Goal: Task Accomplishment & Management: Manage account settings

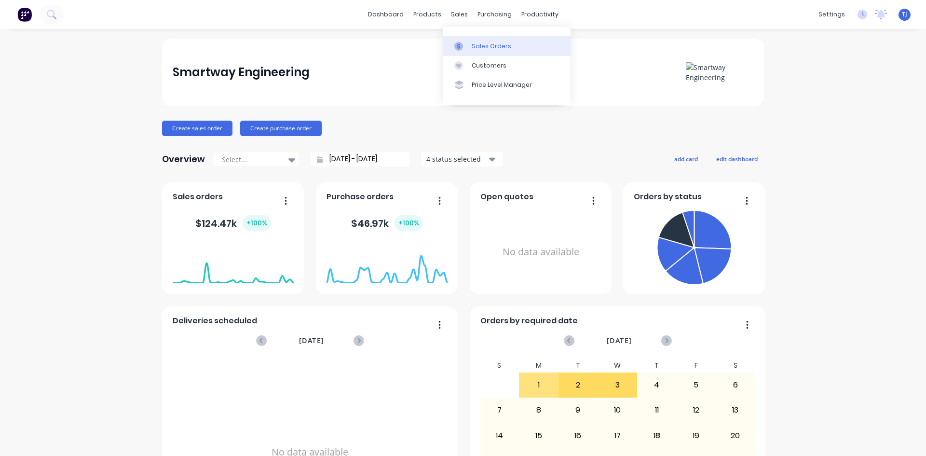
click at [477, 44] on div "Sales Orders" at bounding box center [492, 46] width 40 height 9
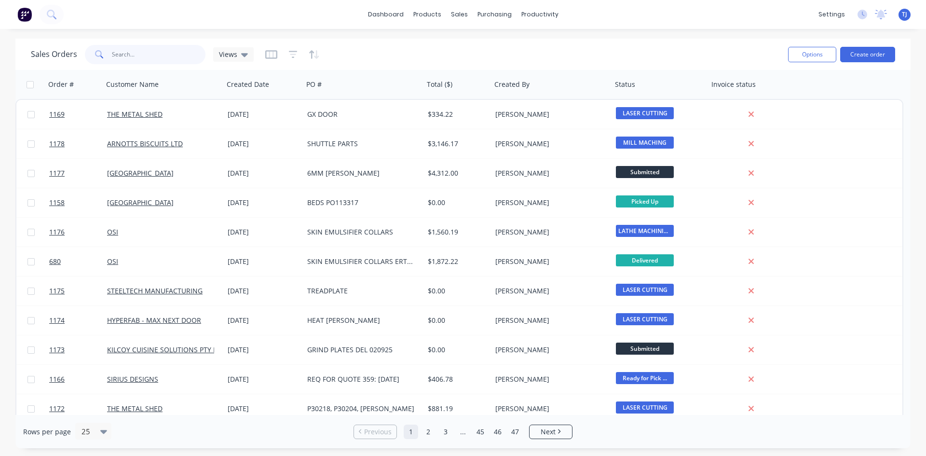
click at [145, 52] on input "text" at bounding box center [159, 54] width 94 height 19
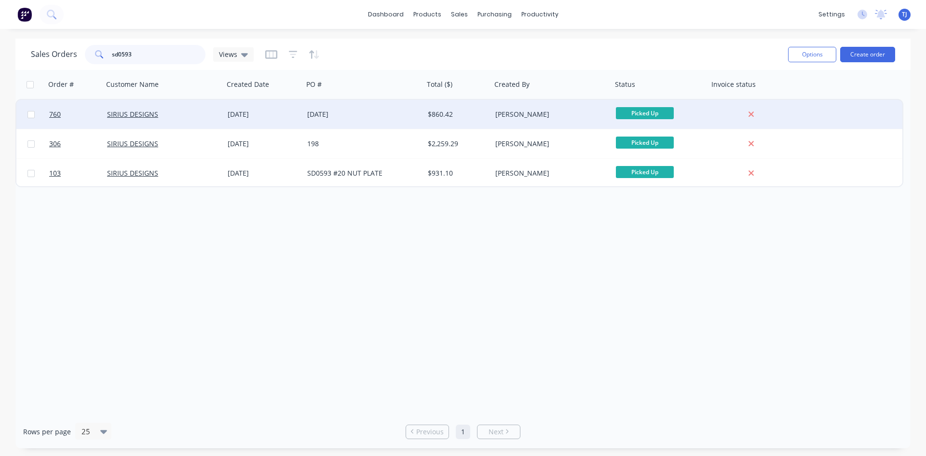
type input "sd0593"
click at [267, 121] on div "[DATE]" at bounding box center [264, 114] width 80 height 29
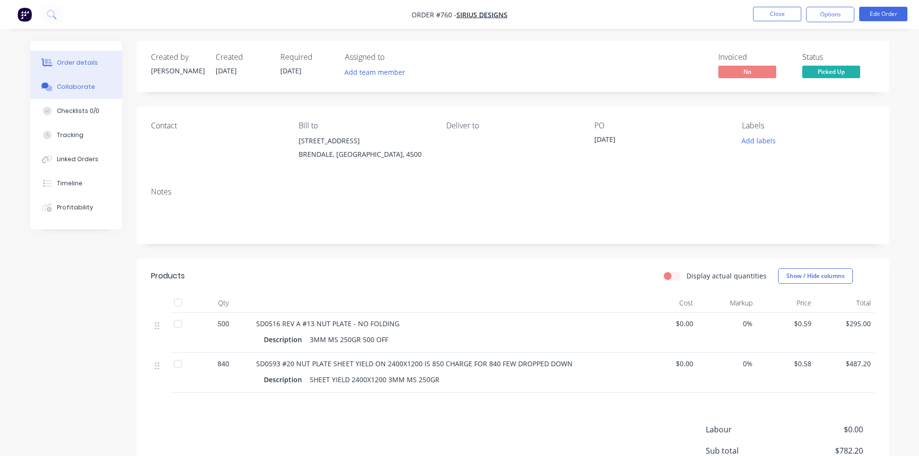
click at [73, 84] on div "Collaborate" at bounding box center [76, 86] width 38 height 9
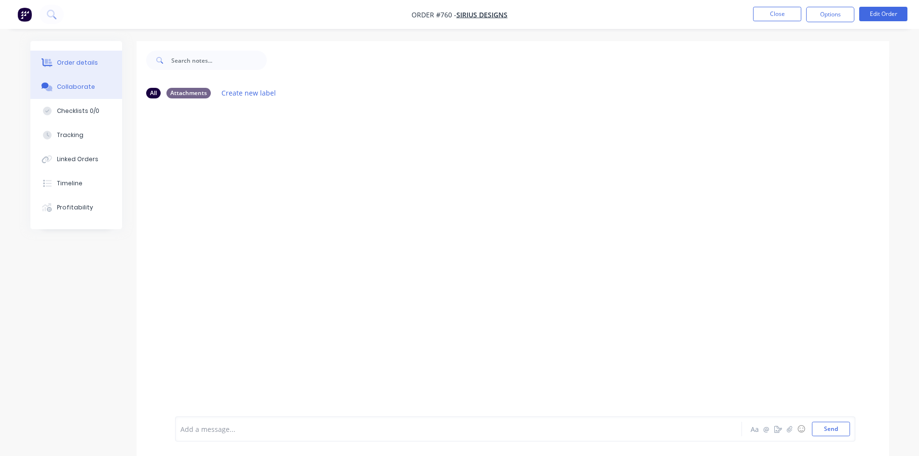
click at [81, 65] on div "Order details" at bounding box center [77, 62] width 41 height 9
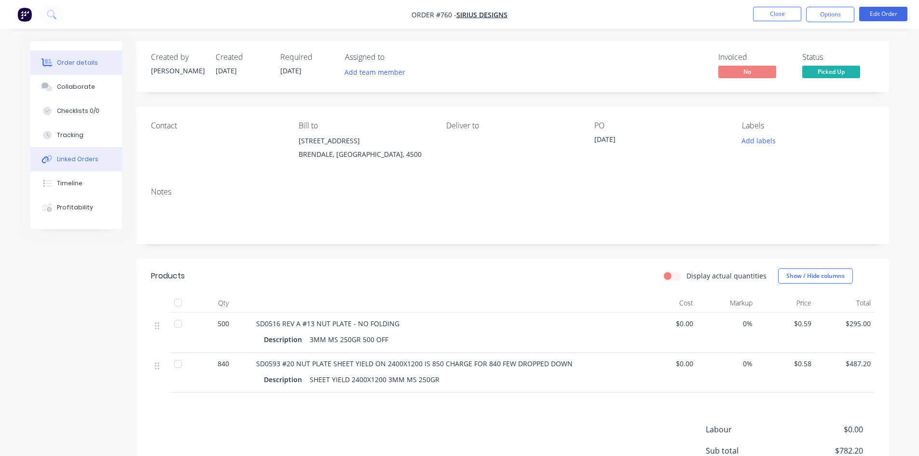
click at [87, 165] on button "Linked Orders" at bounding box center [76, 159] width 92 height 24
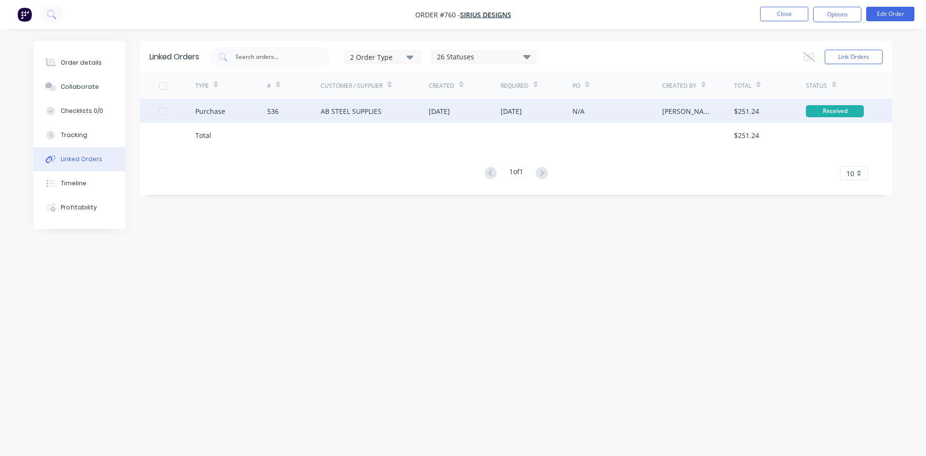
click at [348, 116] on div "AB STEEL SUPPLIES" at bounding box center [375, 111] width 108 height 24
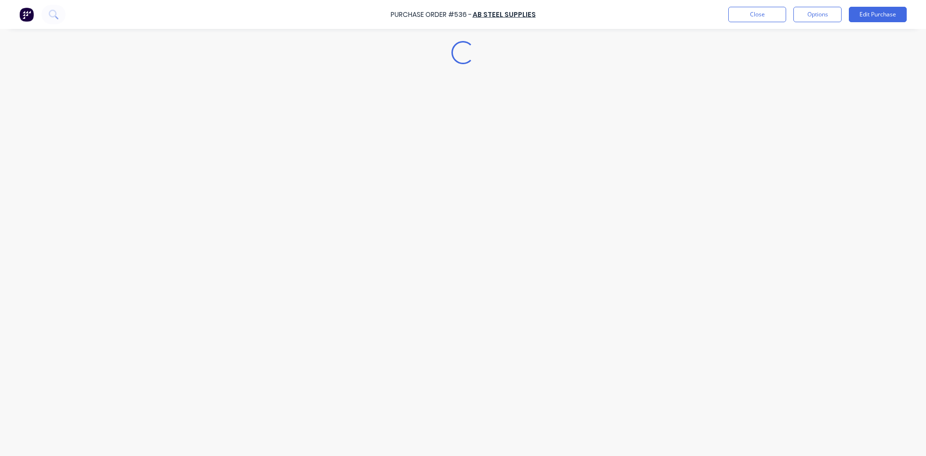
type textarea "x"
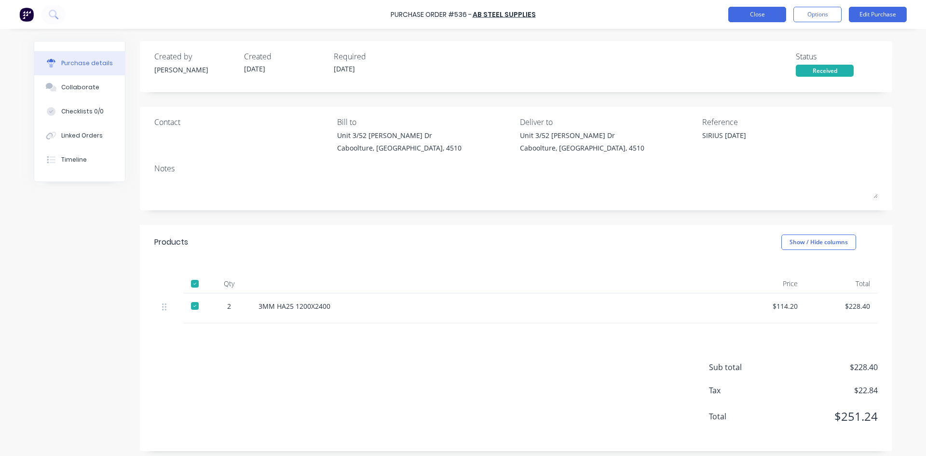
click at [743, 14] on button "Close" at bounding box center [757, 14] width 58 height 15
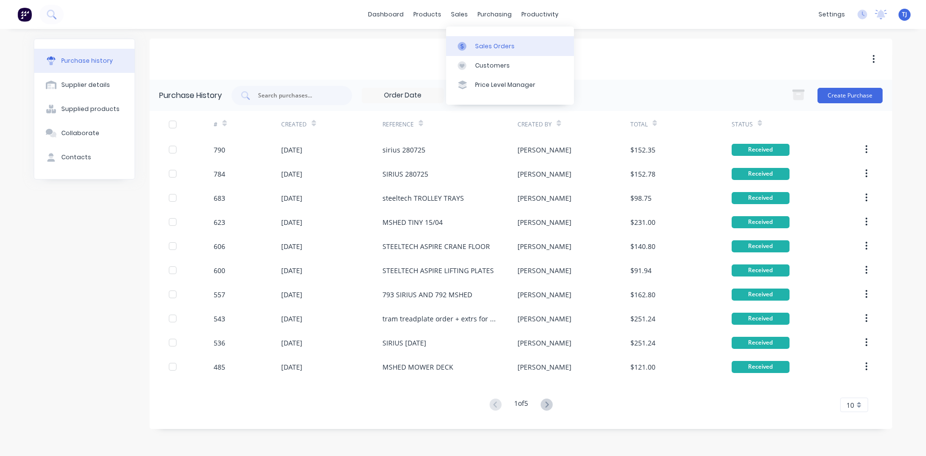
click at [464, 44] on icon at bounding box center [462, 46] width 9 height 9
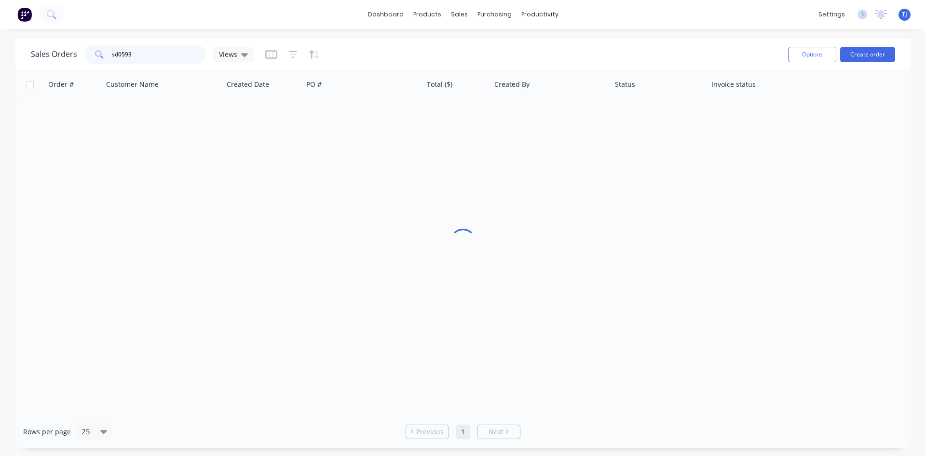
click at [131, 55] on input "sd0593" at bounding box center [159, 54] width 94 height 19
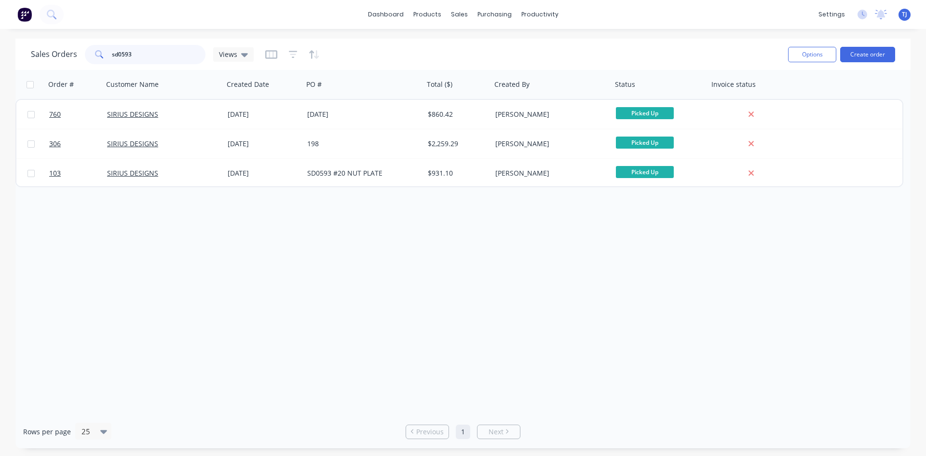
click at [131, 55] on input "sd0593" at bounding box center [159, 54] width 94 height 19
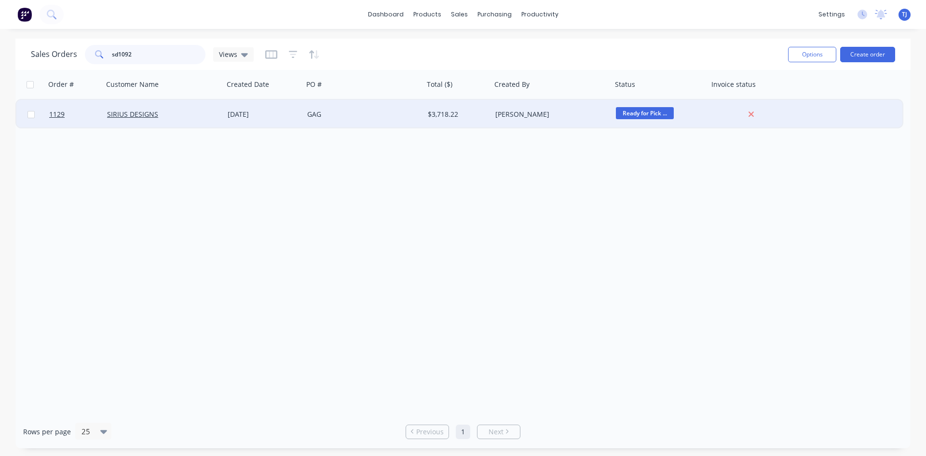
type input "sd1092"
click at [249, 118] on div "[DATE]" at bounding box center [264, 114] width 72 height 10
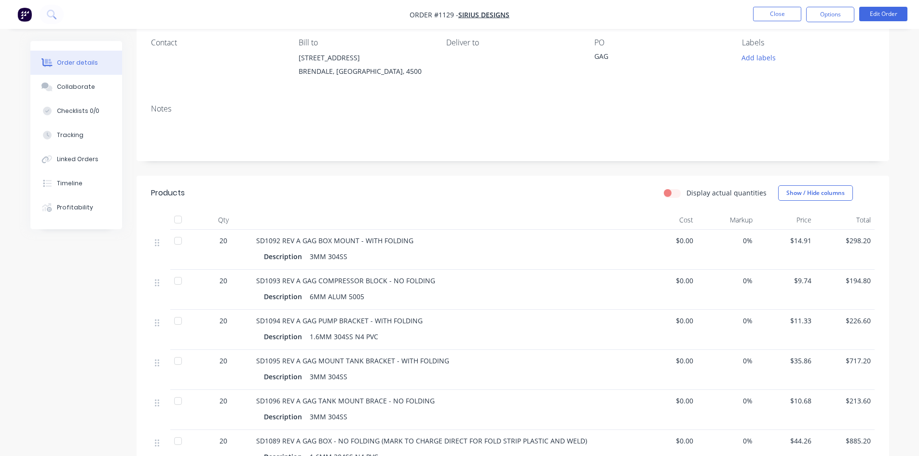
scroll to position [96, 0]
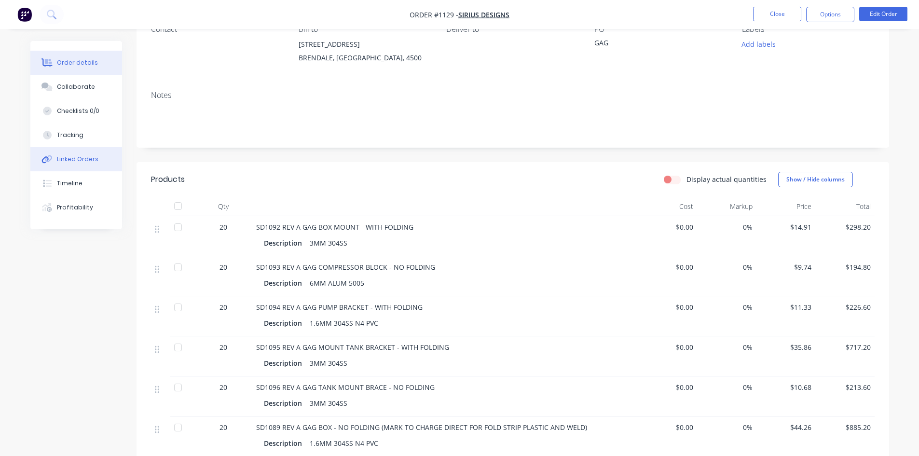
click at [85, 159] on div "Linked Orders" at bounding box center [77, 159] width 41 height 9
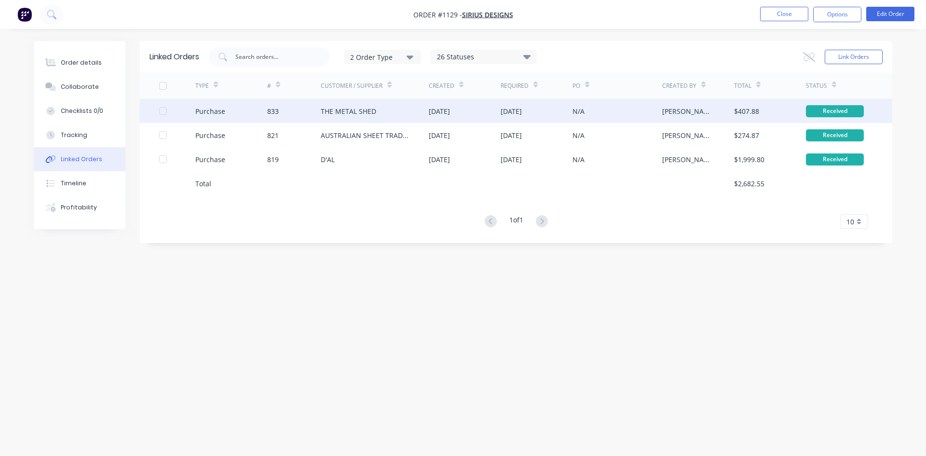
click at [338, 110] on div "THE METAL SHED" at bounding box center [348, 111] width 55 height 10
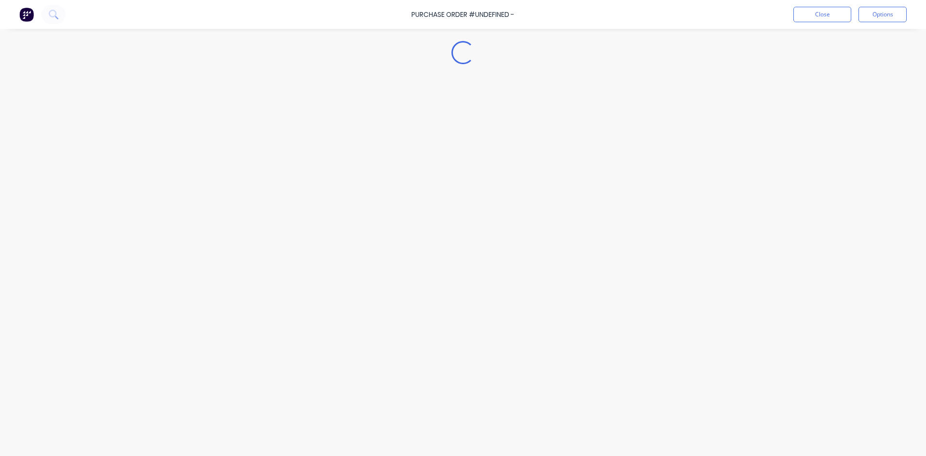
type textarea "x"
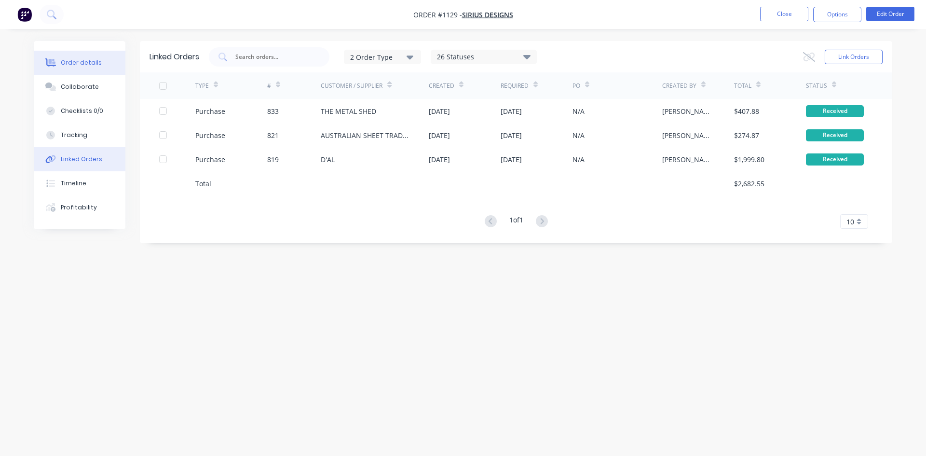
click at [68, 67] on div "Order details" at bounding box center [81, 62] width 41 height 9
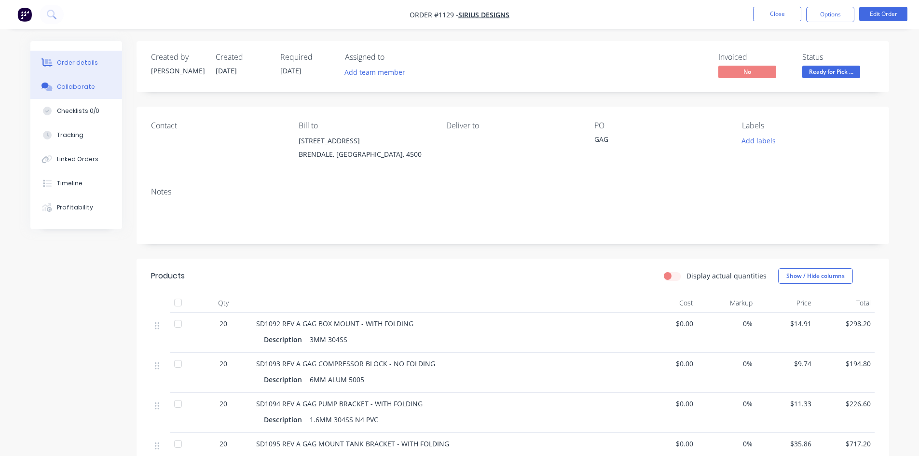
click at [78, 90] on div "Collaborate" at bounding box center [76, 86] width 38 height 9
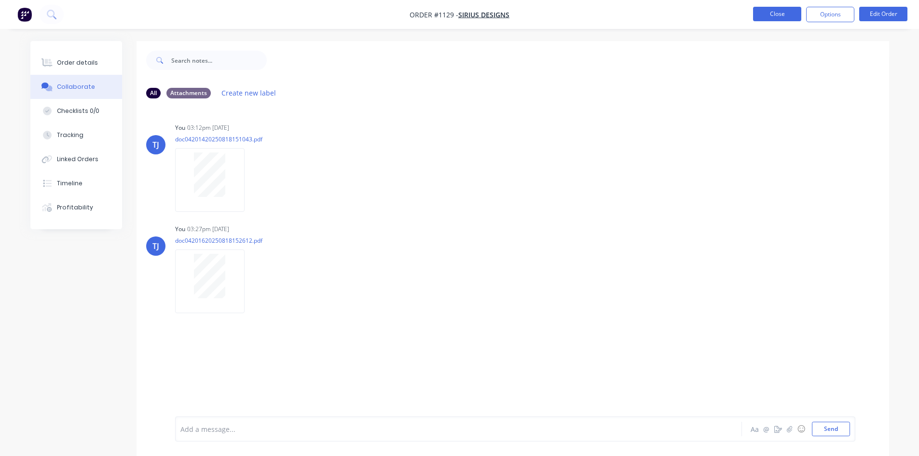
click at [767, 14] on button "Close" at bounding box center [777, 14] width 48 height 14
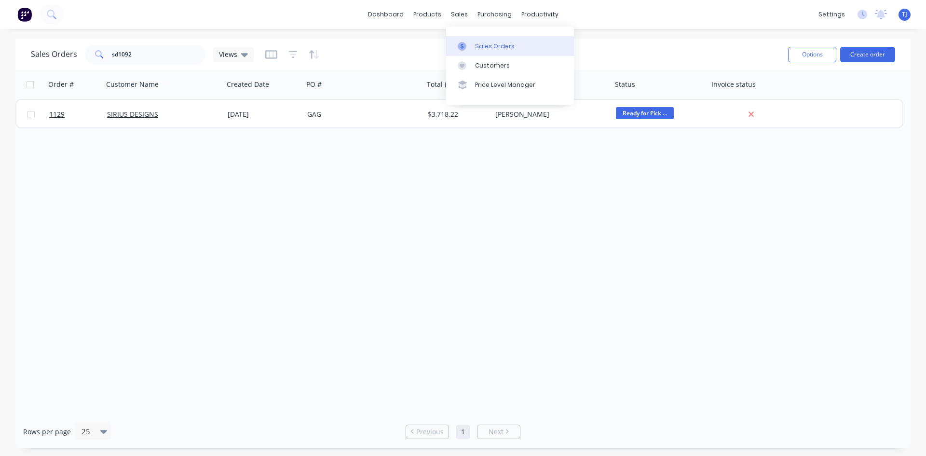
click at [492, 44] on div "Sales Orders" at bounding box center [495, 46] width 40 height 9
click at [880, 55] on button "Create order" at bounding box center [867, 54] width 55 height 15
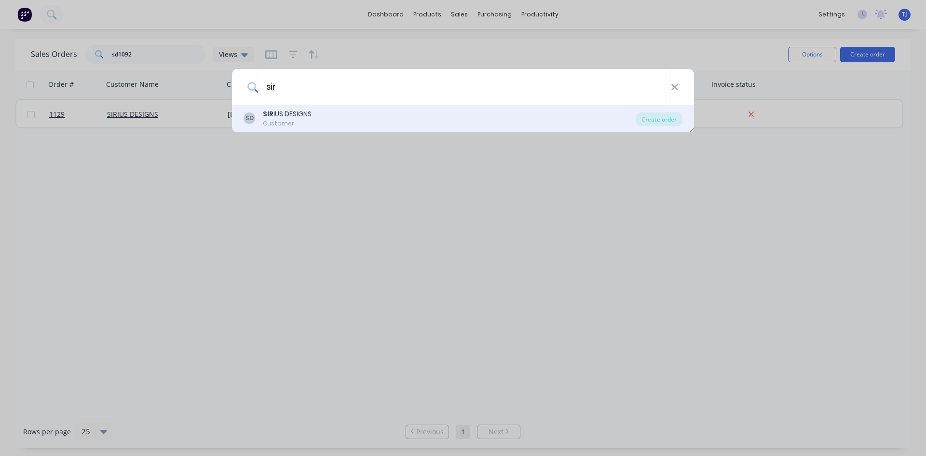
type input "sir"
click at [286, 124] on div "Customer" at bounding box center [287, 123] width 49 height 9
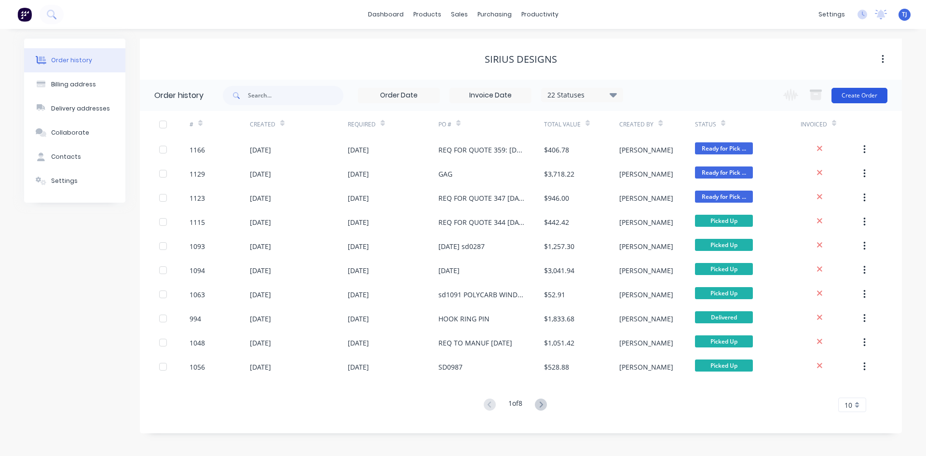
click at [868, 98] on button "Create Order" at bounding box center [859, 95] width 56 height 15
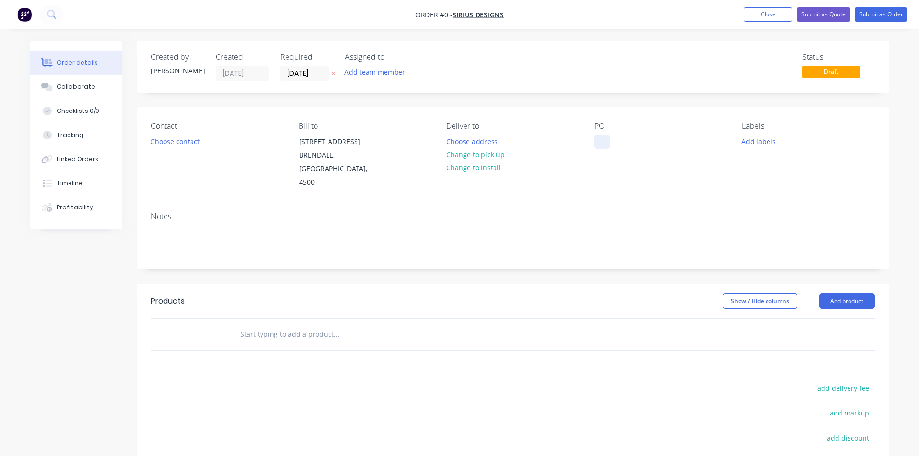
click at [599, 140] on div at bounding box center [601, 142] width 15 height 14
click at [262, 323] on div "Order details Collaborate Checklists 0/0 Tracking Linked Orders Timeline Profit…" at bounding box center [460, 319] width 878 height 556
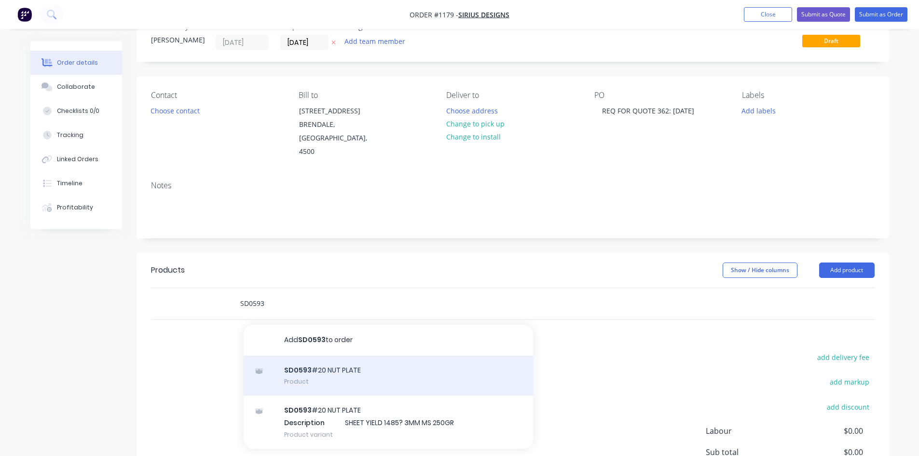
scroll to position [48, 0]
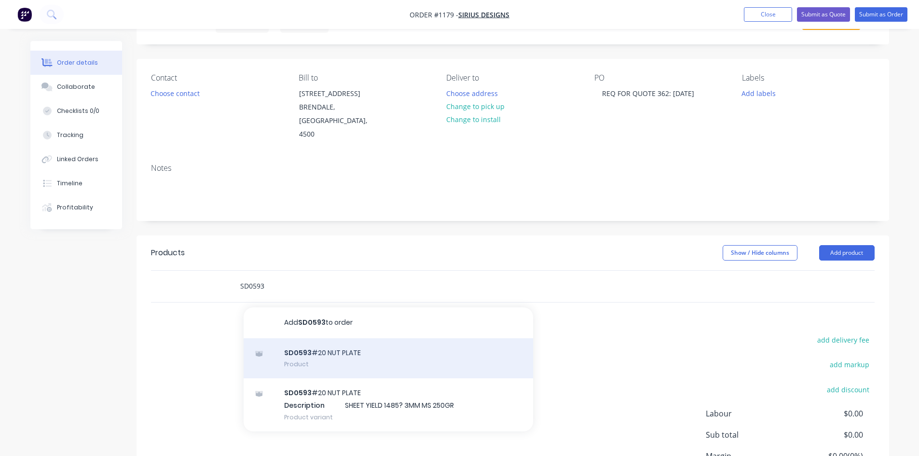
type input "SD0593"
click at [319, 350] on div "SD0593 #20 NUT PLATE Product" at bounding box center [388, 358] width 289 height 41
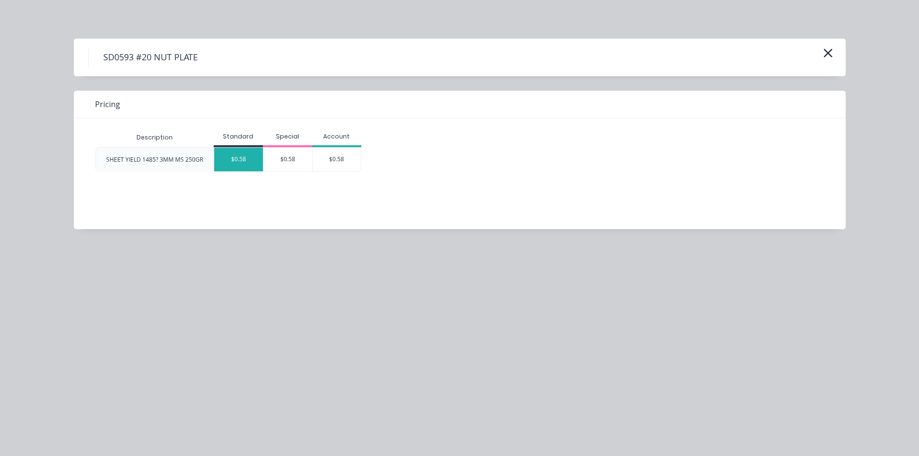
click at [233, 159] on div "$0.58" at bounding box center [238, 160] width 49 height 24
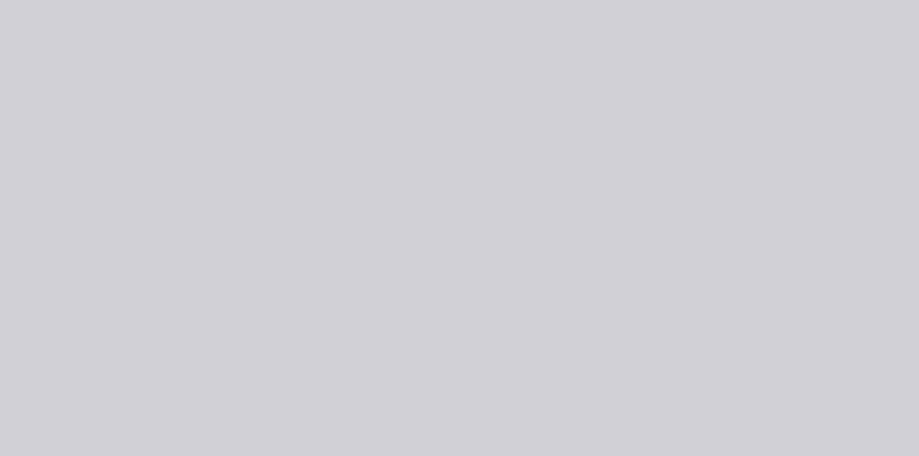
type input "$0.58"
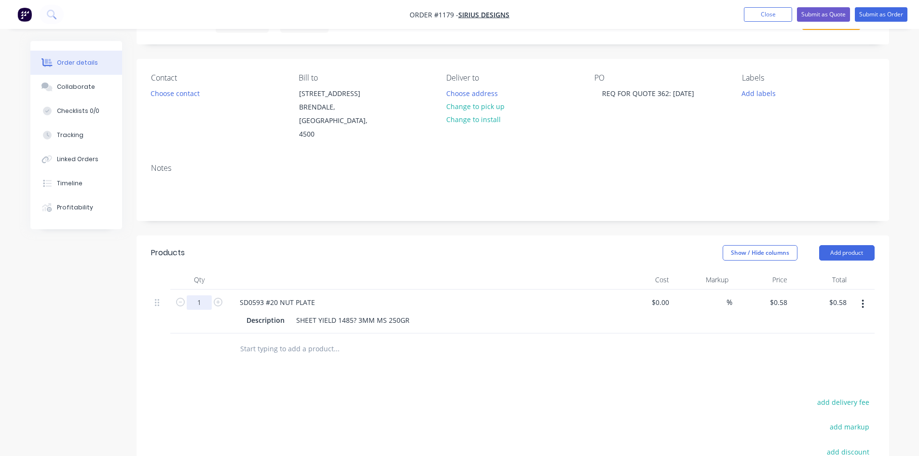
click at [204, 295] on input "1" at bounding box center [199, 302] width 25 height 14
type input "850"
type input "$493.00"
click at [355, 313] on div "SHEET YIELD 1485? 3MM MS 250GR" at bounding box center [352, 320] width 121 height 14
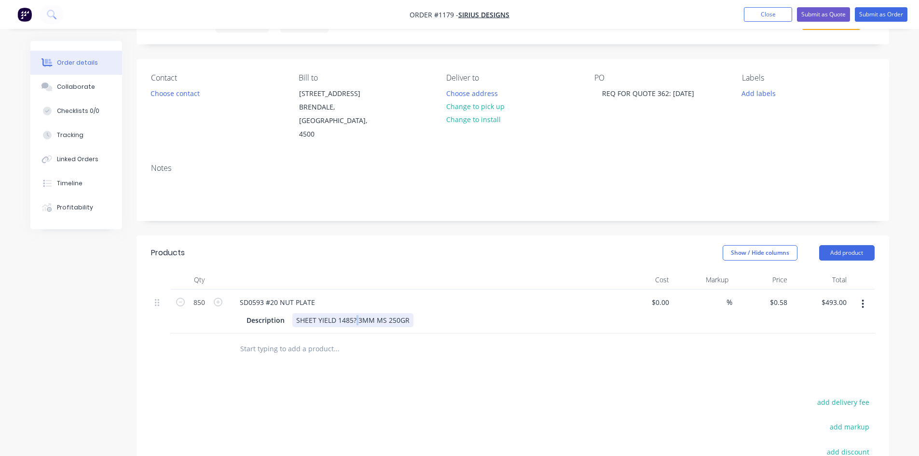
click at [355, 313] on div "SHEET YIELD 1485? 3MM MS 250GR" at bounding box center [352, 320] width 121 height 14
click at [275, 339] on input "text" at bounding box center [336, 348] width 193 height 19
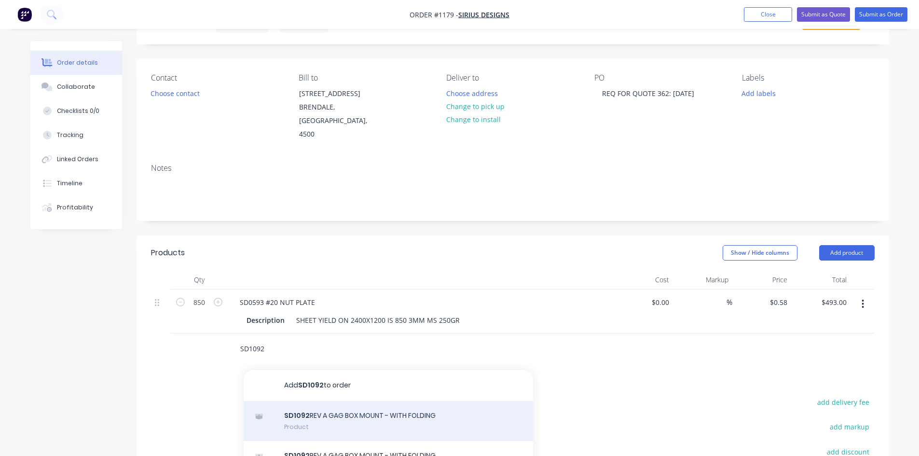
type input "SD1092"
click at [352, 408] on div "SD1092 REV A GAG BOX MOUNT - WITH FOLDING Product" at bounding box center [388, 421] width 289 height 41
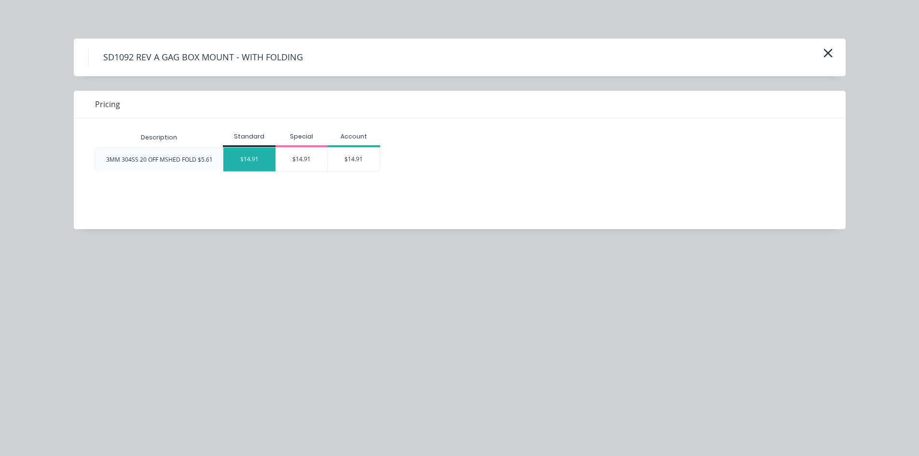
click at [239, 161] on div "$14.91" at bounding box center [249, 160] width 52 height 24
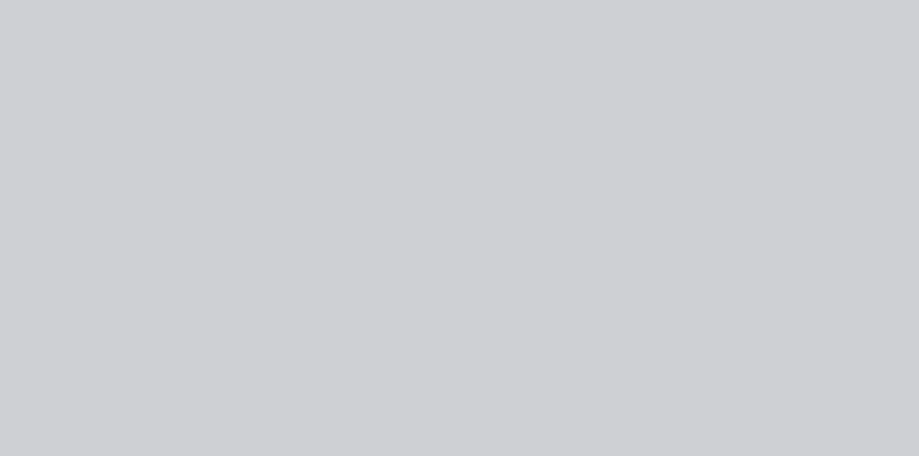
type input "$14.91"
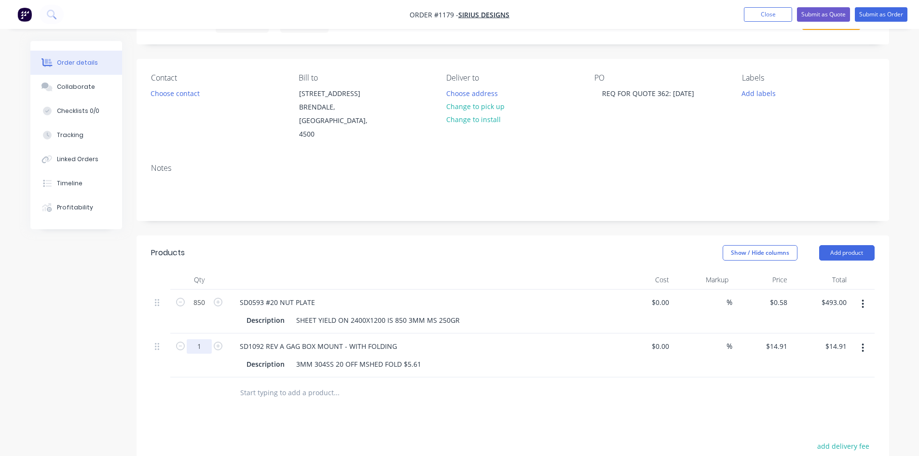
click at [189, 310] on input "1" at bounding box center [199, 302] width 25 height 14
type input "20"
type input "$298.20"
click at [879, 13] on button "Submit as Order" at bounding box center [881, 14] width 53 height 14
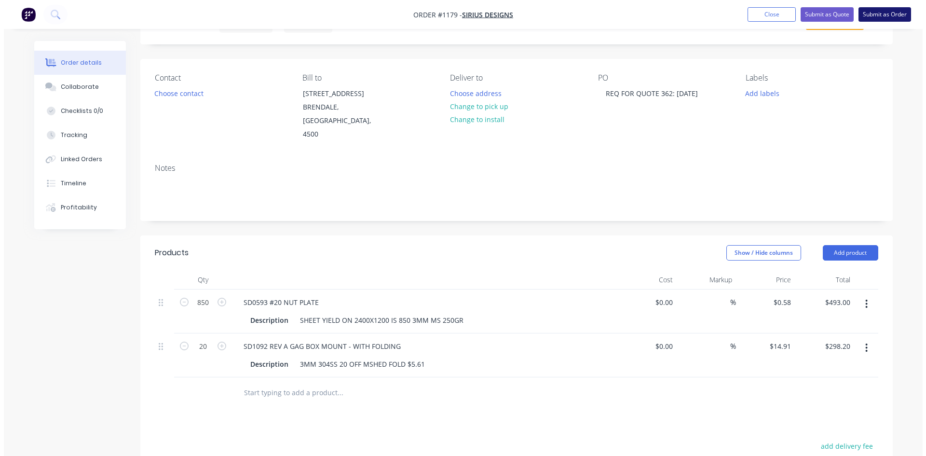
scroll to position [0, 0]
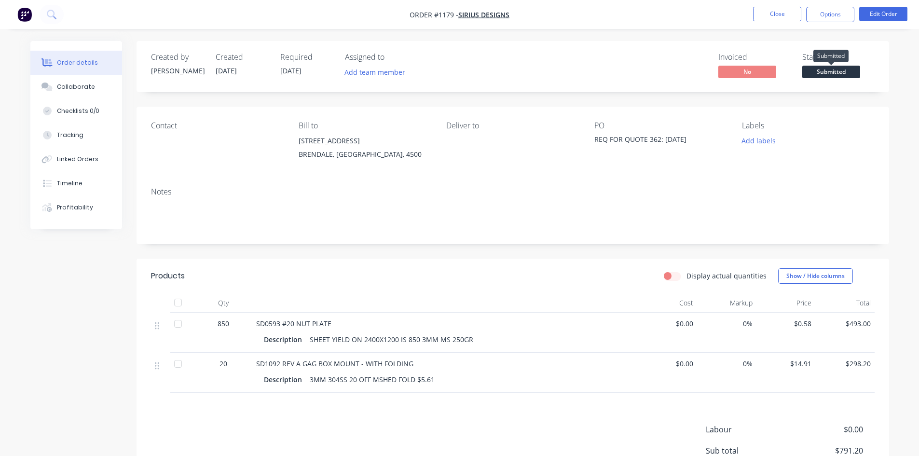
click at [821, 75] on span "Submitted" at bounding box center [831, 72] width 58 height 12
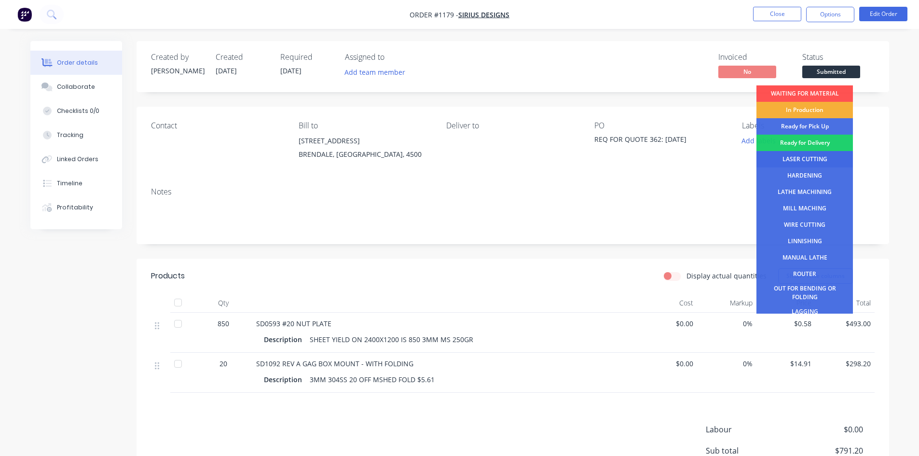
click at [812, 155] on div "LASER CUTTING" at bounding box center [804, 159] width 96 height 16
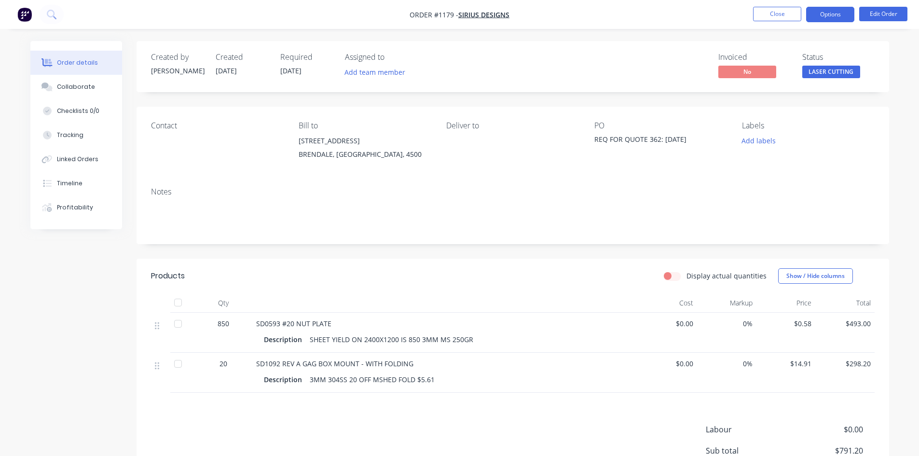
click at [837, 10] on button "Options" at bounding box center [830, 14] width 48 height 15
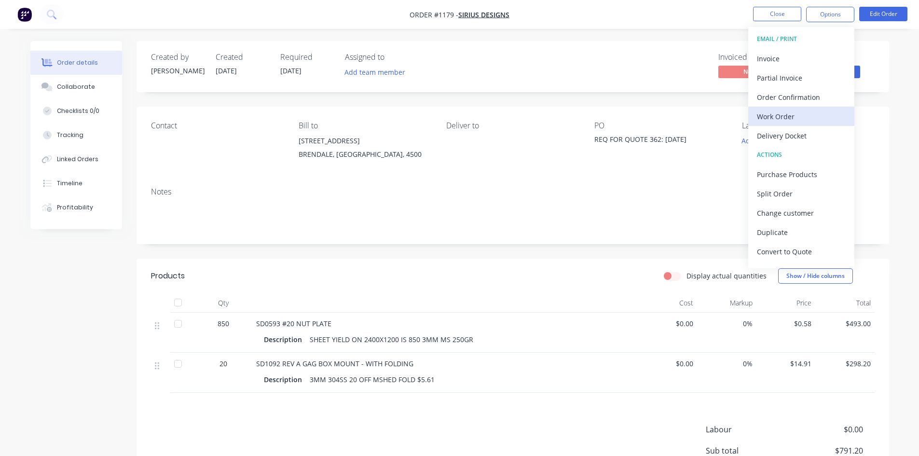
click at [761, 116] on div "Work Order" at bounding box center [801, 116] width 89 height 14
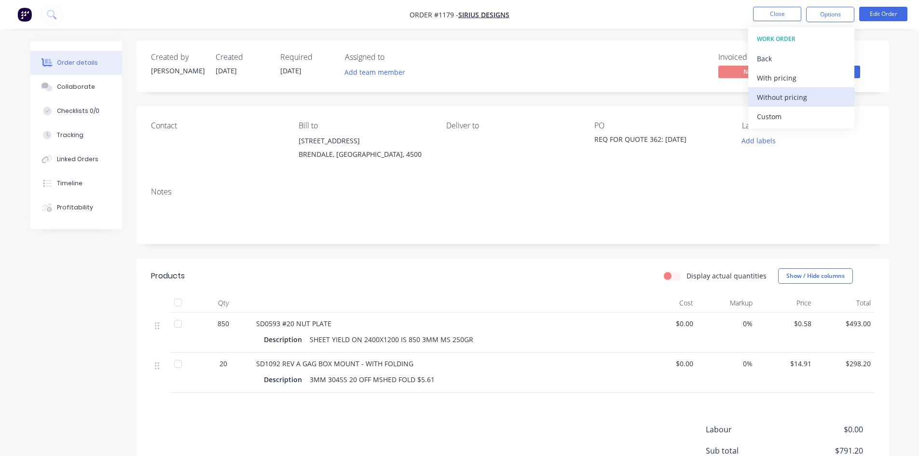
click at [761, 96] on div "Without pricing" at bounding box center [801, 97] width 89 height 14
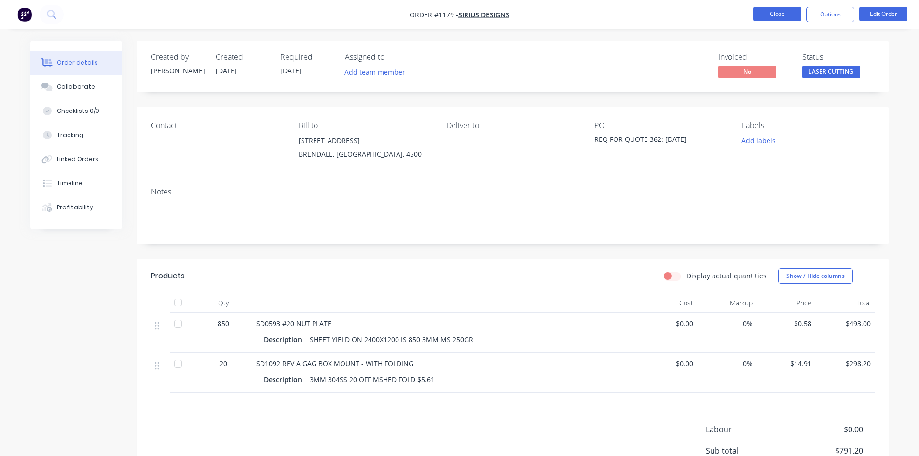
click at [769, 13] on button "Close" at bounding box center [777, 14] width 48 height 14
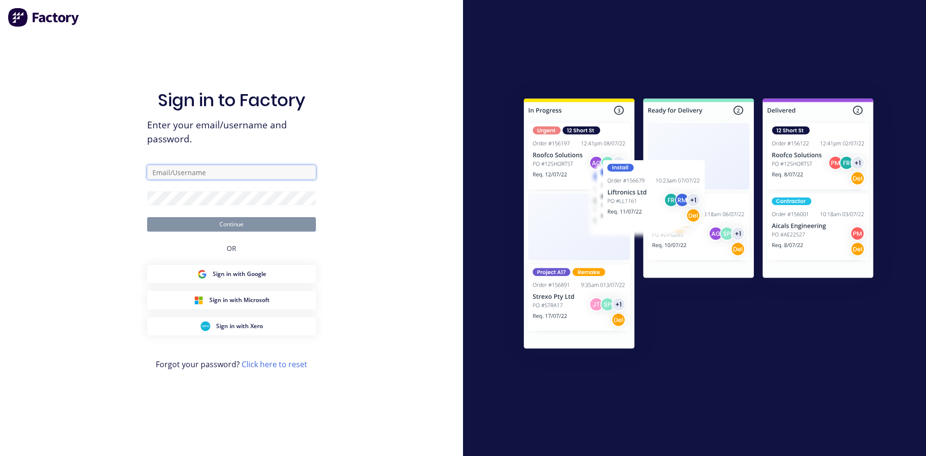
click at [215, 174] on input "text" at bounding box center [231, 172] width 169 height 14
type input "[EMAIL_ADDRESS][DOMAIN_NAME]"
click at [228, 220] on button "Continue" at bounding box center [231, 224] width 169 height 14
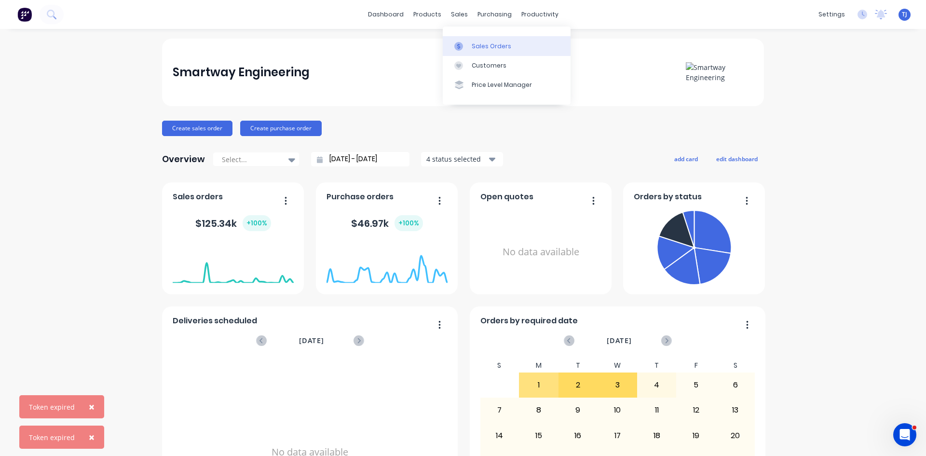
click at [481, 46] on div "Sales Orders" at bounding box center [492, 46] width 40 height 9
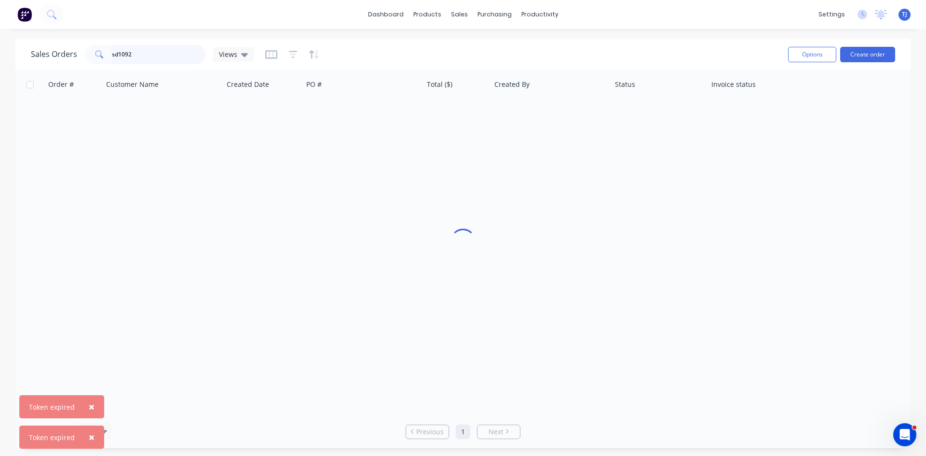
click at [141, 59] on input "sd1092" at bounding box center [159, 54] width 94 height 19
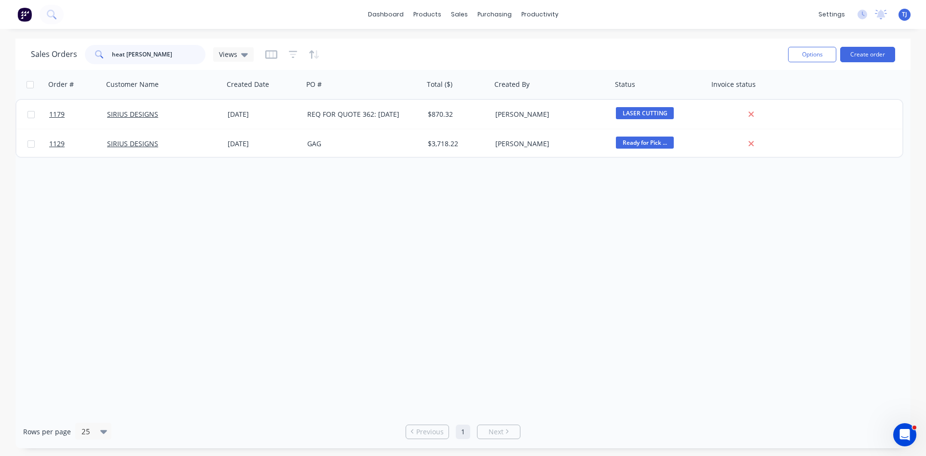
type input "heat [PERSON_NAME]"
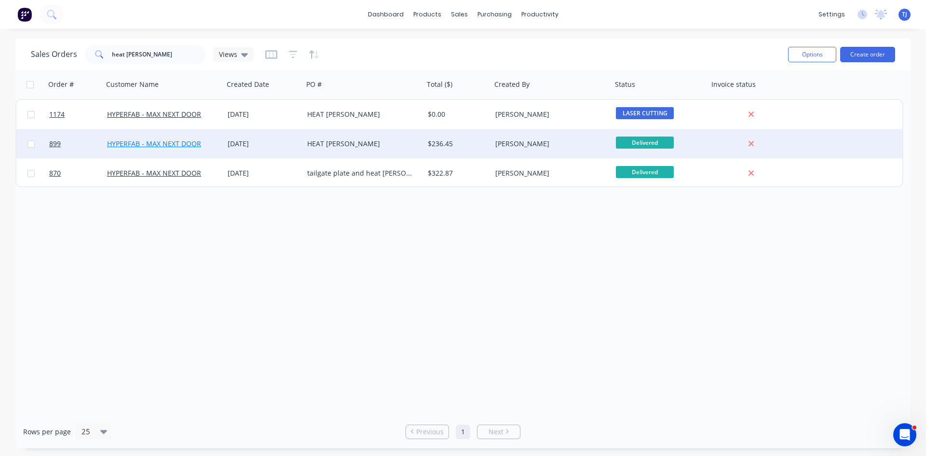
click at [188, 148] on link "HYPERFAB - MAX NEXT DOOR" at bounding box center [154, 143] width 94 height 9
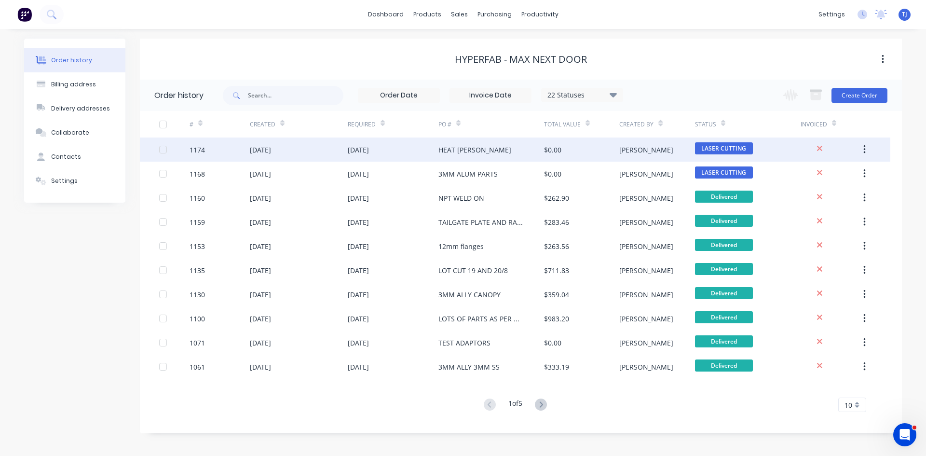
click at [439, 150] on div "HEAT [PERSON_NAME]" at bounding box center [474, 150] width 73 height 10
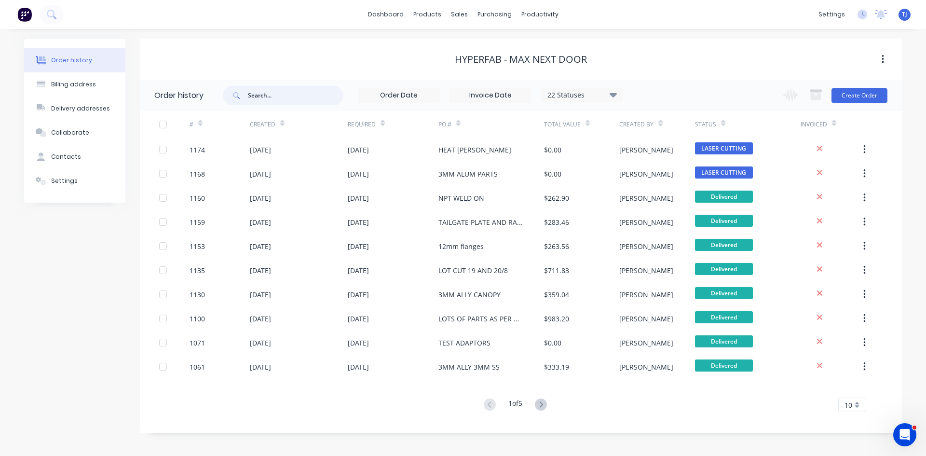
click at [286, 99] on input "text" at bounding box center [295, 95] width 95 height 19
type input "heat [PERSON_NAME]"
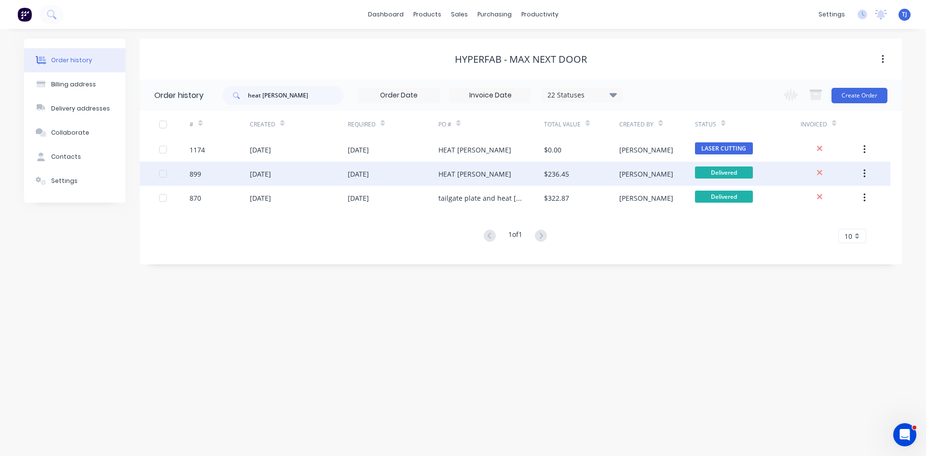
click at [386, 176] on div "[DATE]" at bounding box center [393, 174] width 91 height 24
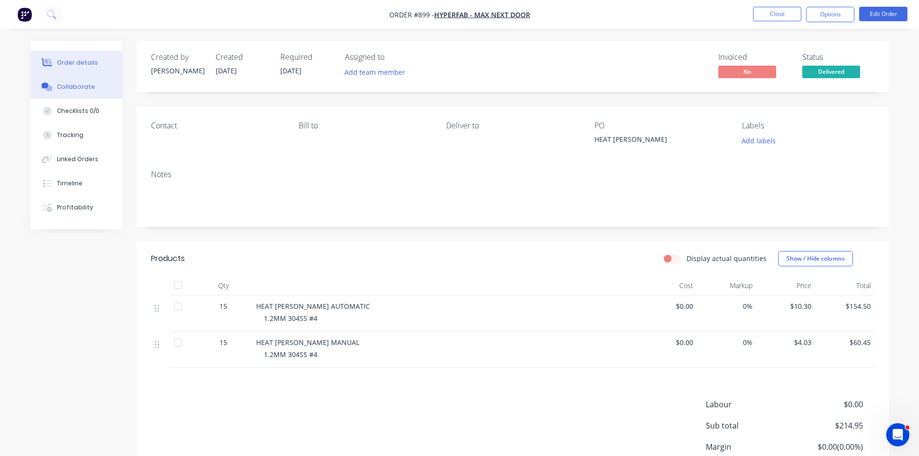
click at [63, 90] on div "Collaborate" at bounding box center [76, 86] width 38 height 9
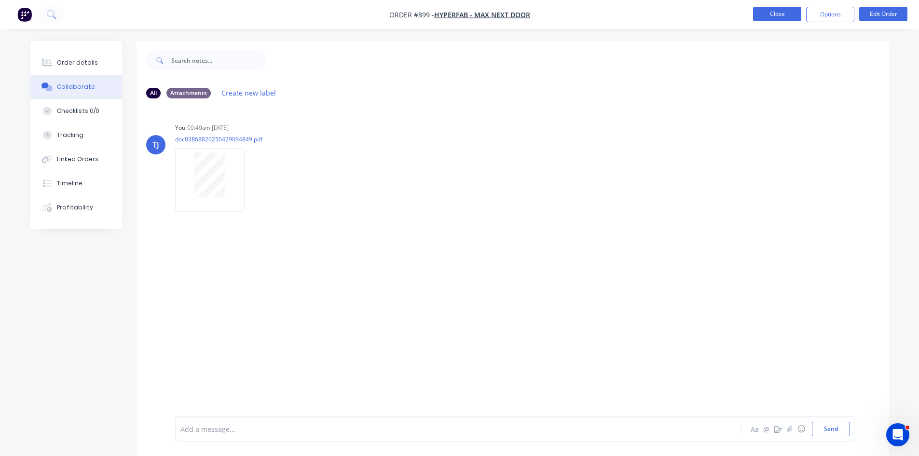
click at [772, 16] on button "Close" at bounding box center [777, 14] width 48 height 14
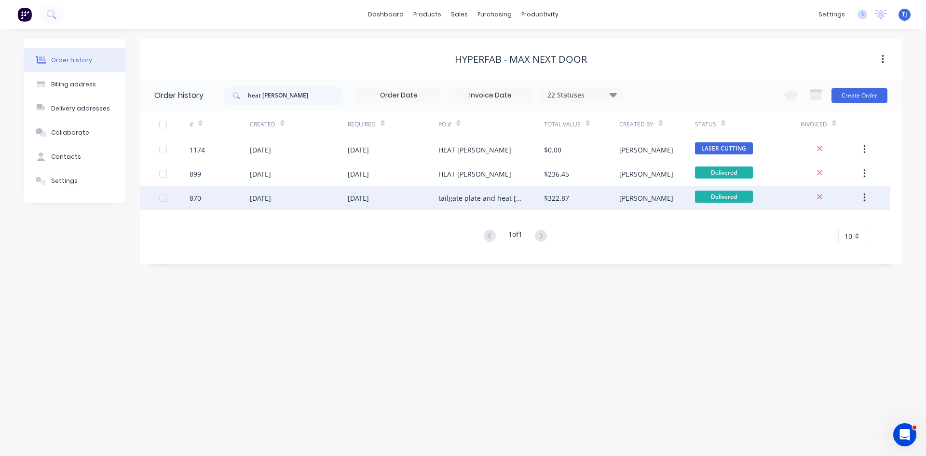
click at [365, 195] on div "[DATE]" at bounding box center [358, 198] width 21 height 10
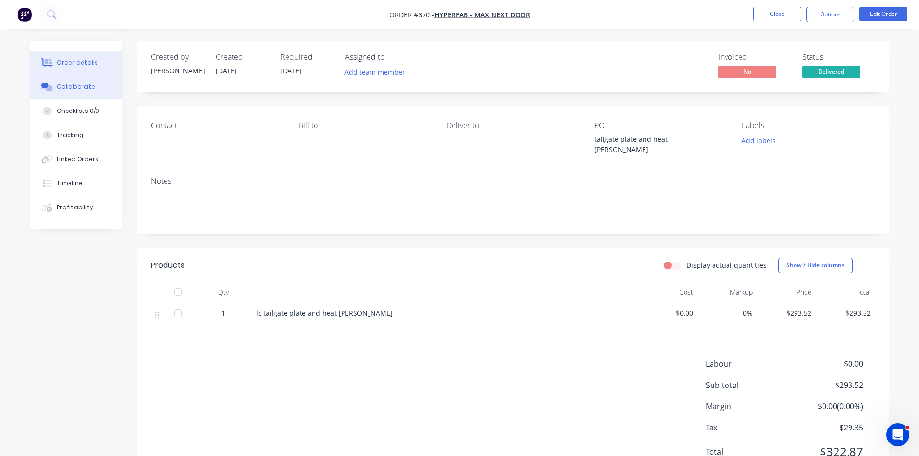
click at [82, 89] on div "Collaborate" at bounding box center [76, 86] width 38 height 9
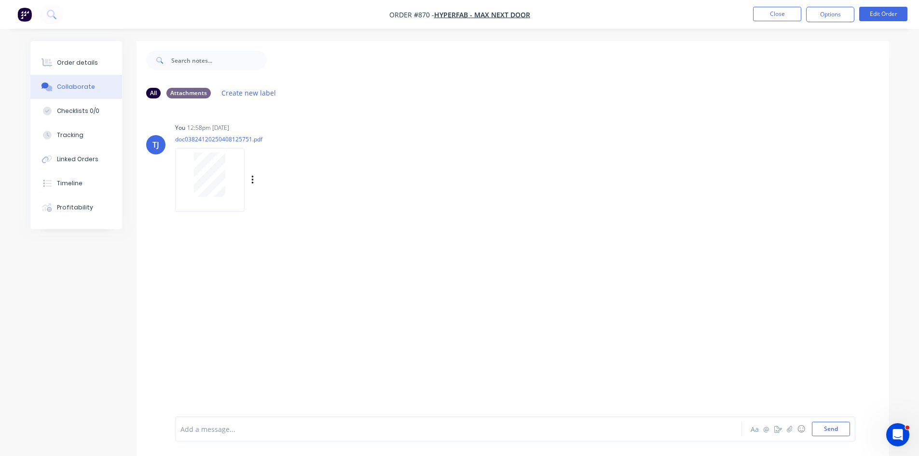
click at [193, 167] on div at bounding box center [209, 174] width 61 height 44
click at [764, 14] on button "Close" at bounding box center [777, 14] width 48 height 14
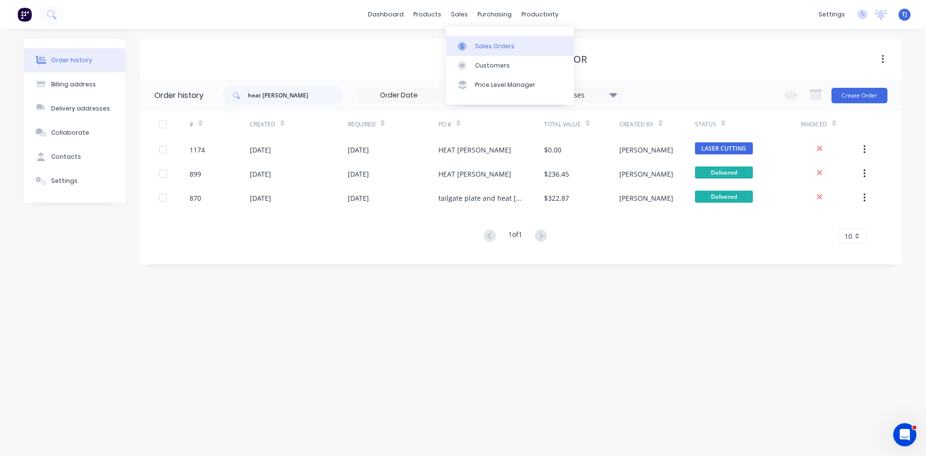
click at [475, 47] on link "Sales Orders" at bounding box center [510, 45] width 128 height 19
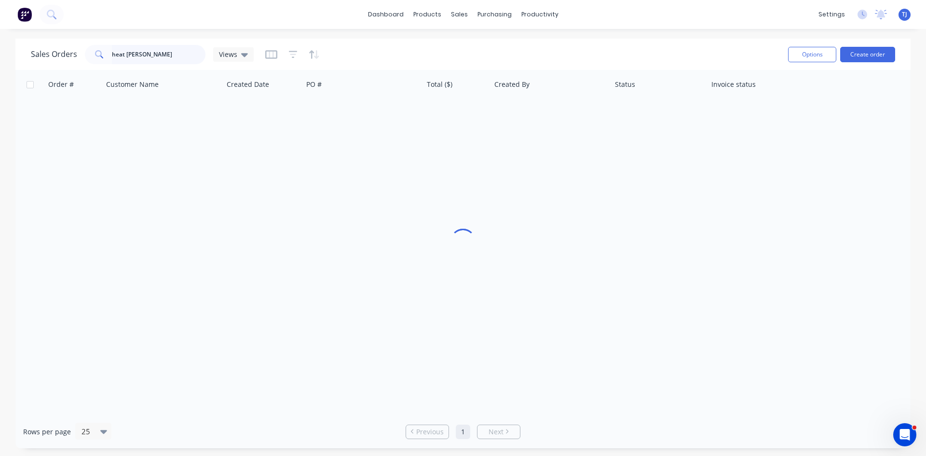
click at [163, 46] on input "heat [PERSON_NAME]" at bounding box center [159, 54] width 94 height 19
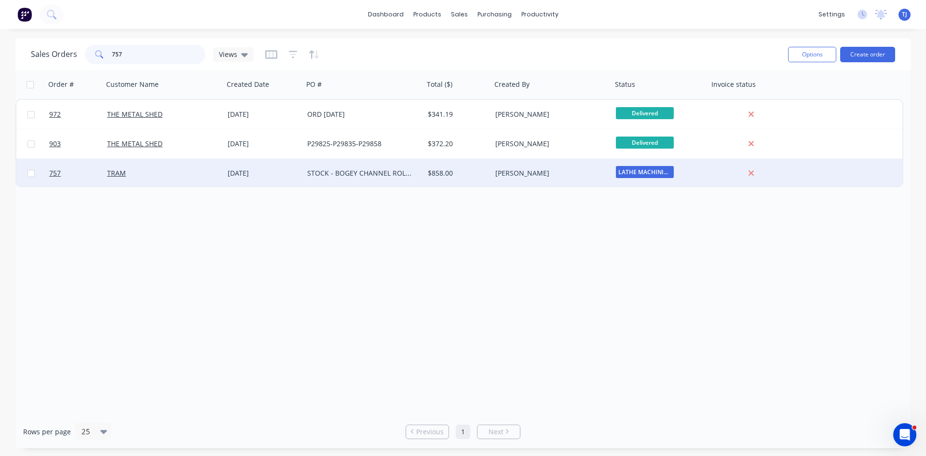
type input "757"
click at [206, 177] on div "TRAM" at bounding box center [160, 173] width 107 height 10
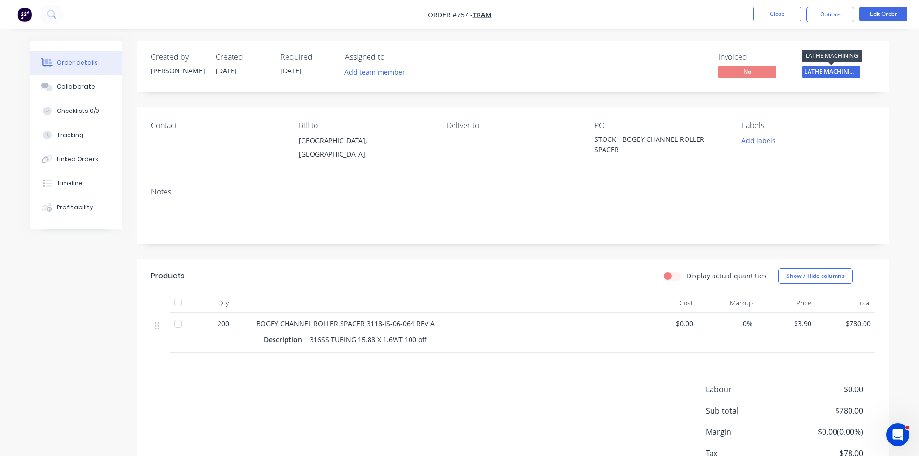
click at [815, 78] on span "LATHE MACHINING" at bounding box center [831, 72] width 58 height 12
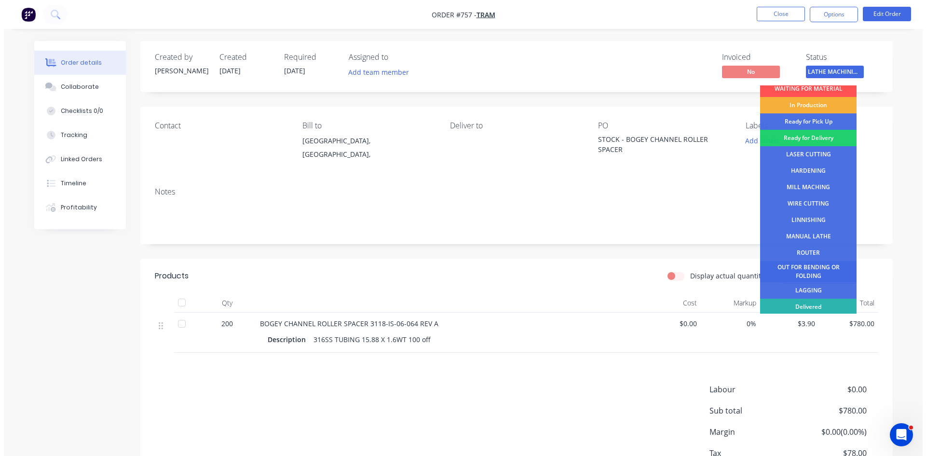
scroll to position [39, 0]
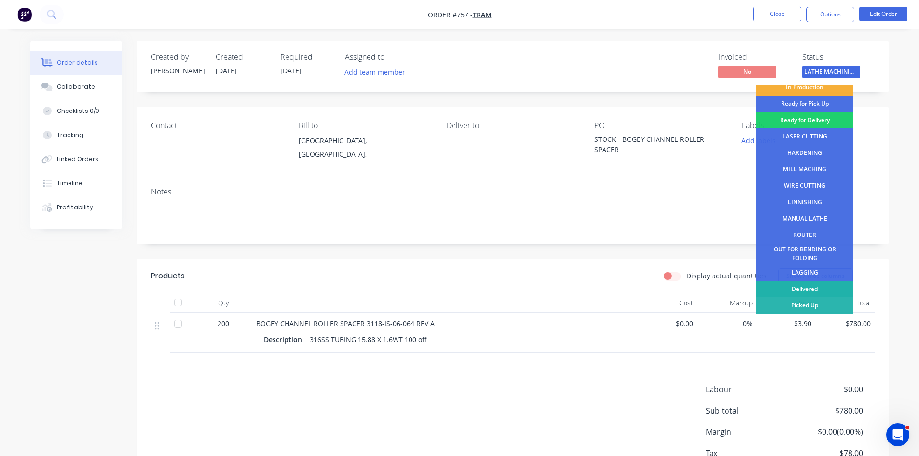
click at [804, 286] on div "Delivered" at bounding box center [804, 289] width 96 height 16
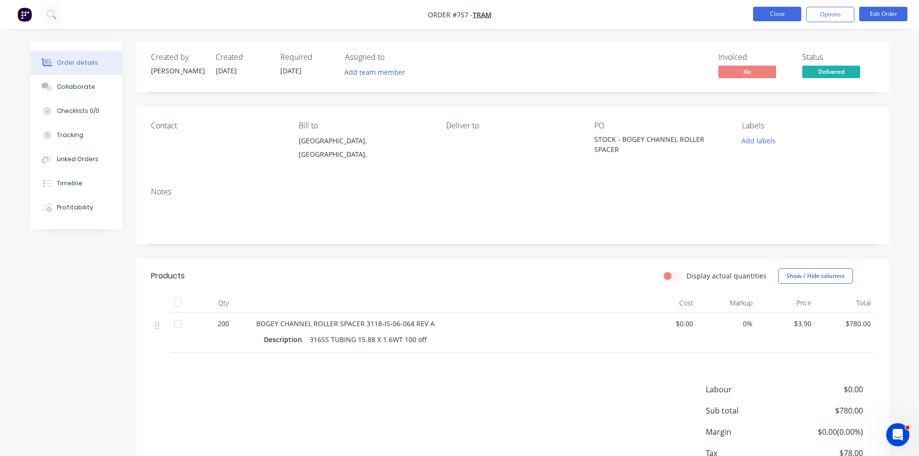
click at [777, 18] on button "Close" at bounding box center [777, 14] width 48 height 14
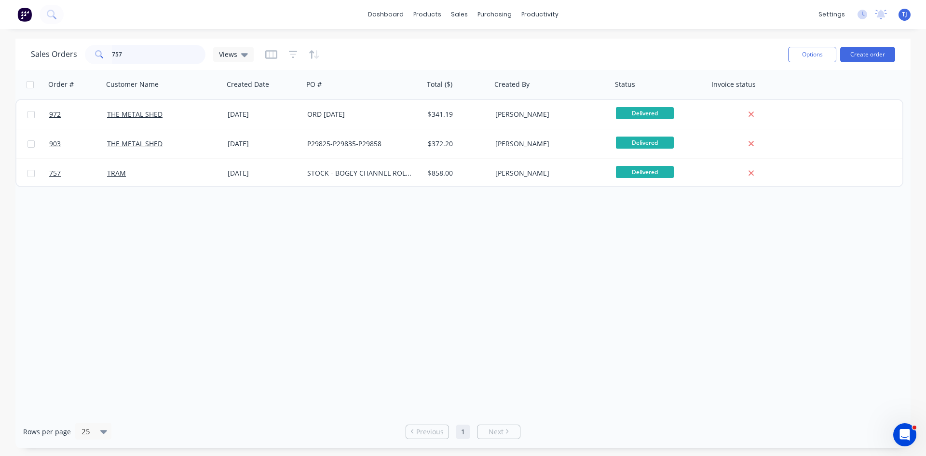
click at [132, 48] on input "757" at bounding box center [159, 54] width 94 height 19
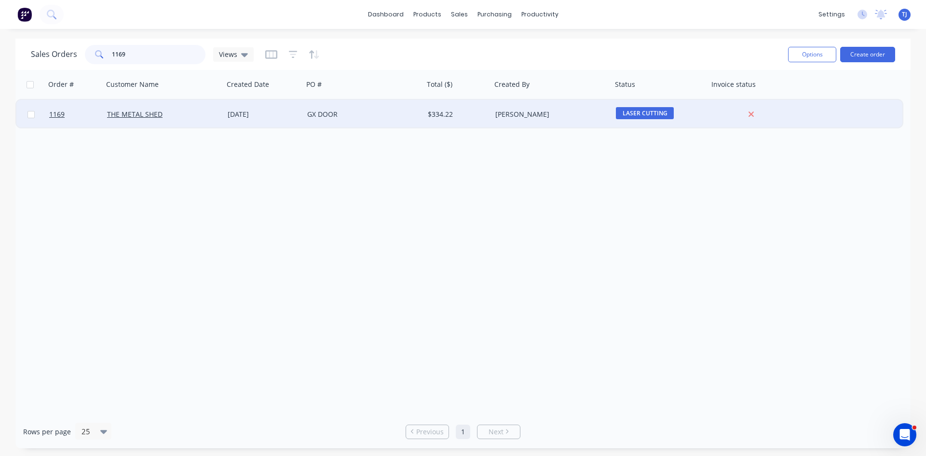
type input "1169"
click at [255, 115] on div "[DATE]" at bounding box center [264, 114] width 72 height 10
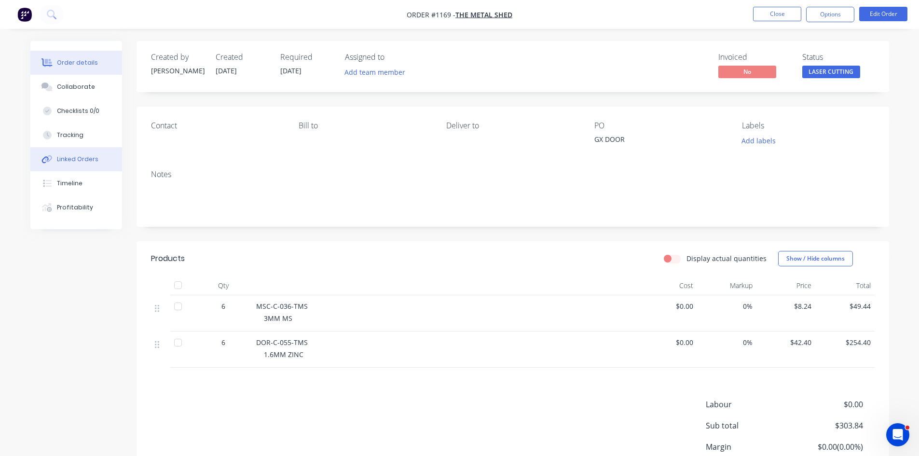
click at [81, 162] on div "Linked Orders" at bounding box center [77, 159] width 41 height 9
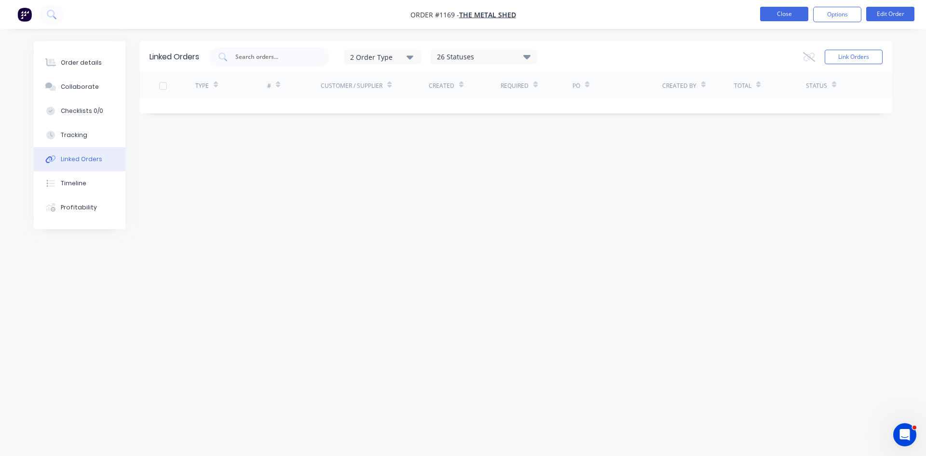
click at [780, 16] on button "Close" at bounding box center [784, 14] width 48 height 14
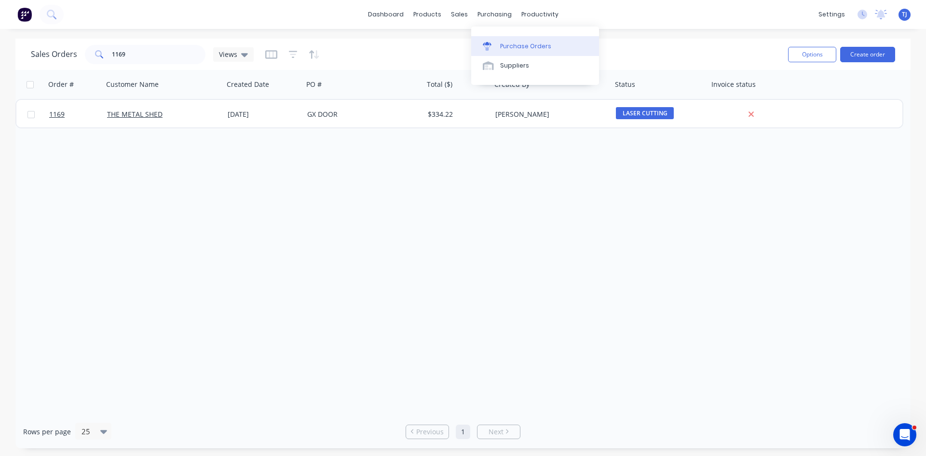
click at [508, 50] on div "Purchase Orders" at bounding box center [525, 46] width 51 height 9
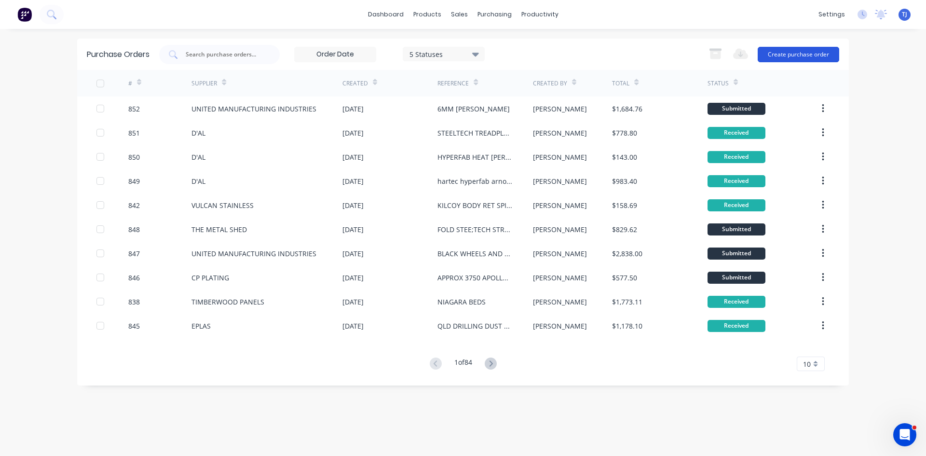
click at [795, 51] on button "Create purchase order" at bounding box center [798, 54] width 81 height 15
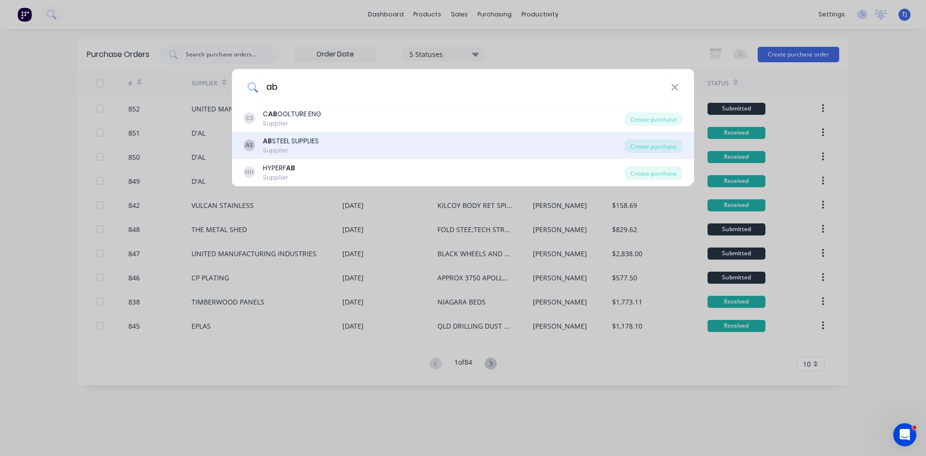
type input "ab"
click at [318, 149] on div "Supplier" at bounding box center [291, 150] width 56 height 9
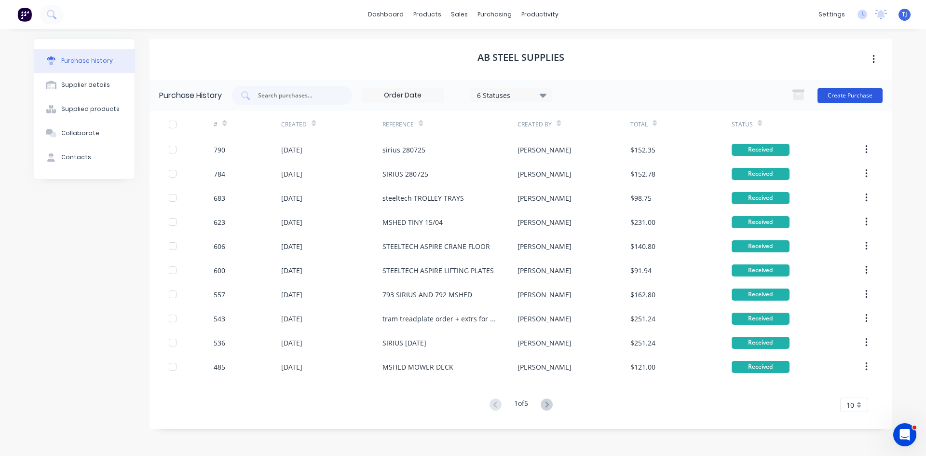
click at [859, 89] on button "Create Purchase" at bounding box center [849, 95] width 65 height 15
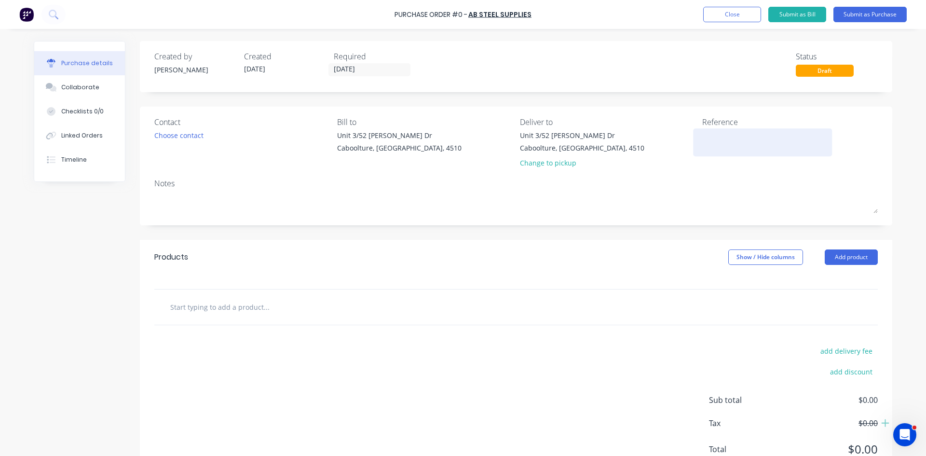
click at [702, 136] on textarea at bounding box center [762, 141] width 121 height 22
type textarea "the metal shed gx door"
click at [864, 254] on button "Add product" at bounding box center [851, 256] width 53 height 15
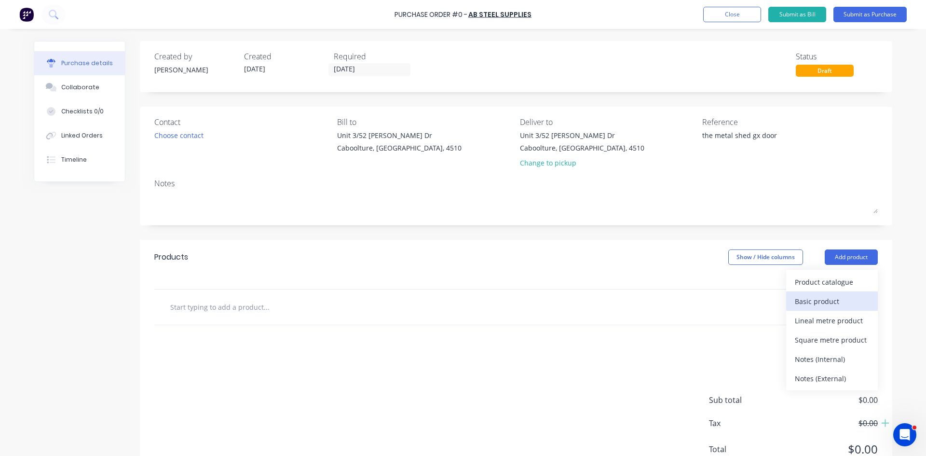
click at [813, 310] on button "Basic product" at bounding box center [832, 300] width 92 height 19
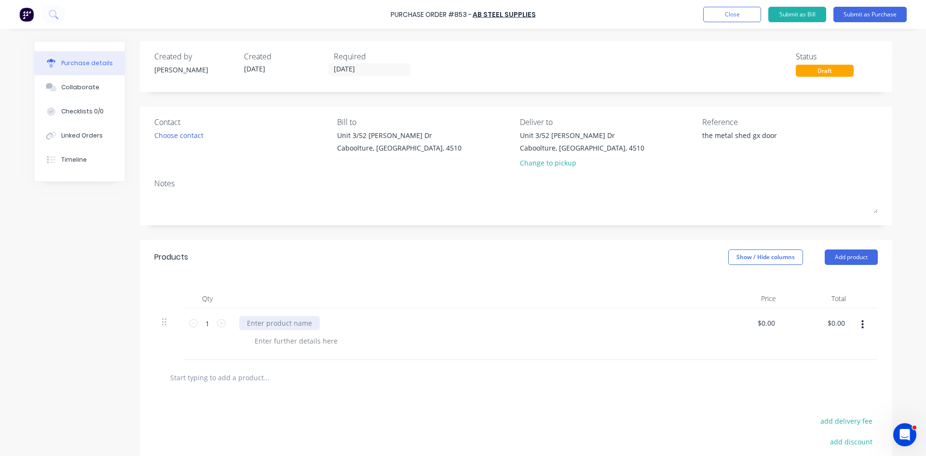
click at [273, 326] on div at bounding box center [279, 323] width 81 height 14
type input "0"
type input "$75.00"
click at [885, 14] on button "Submit as Purchase" at bounding box center [869, 14] width 73 height 15
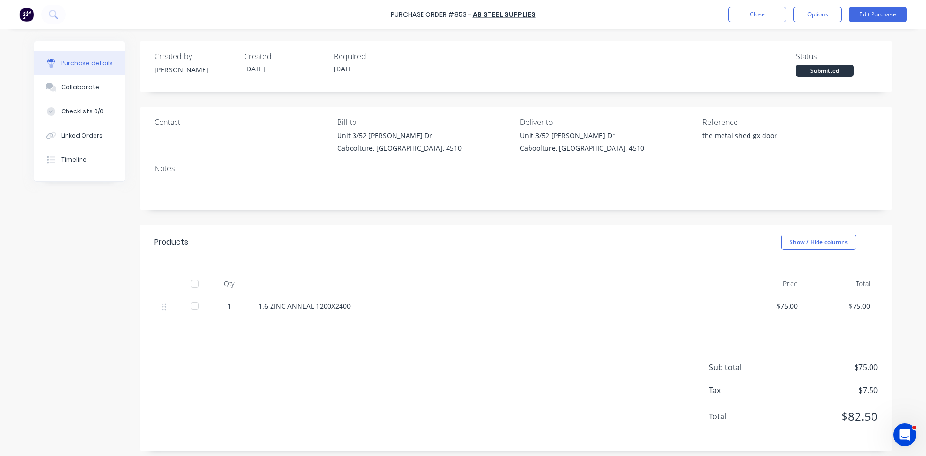
click at [191, 288] on div at bounding box center [194, 283] width 19 height 19
click at [88, 136] on div "Linked Orders" at bounding box center [81, 135] width 41 height 9
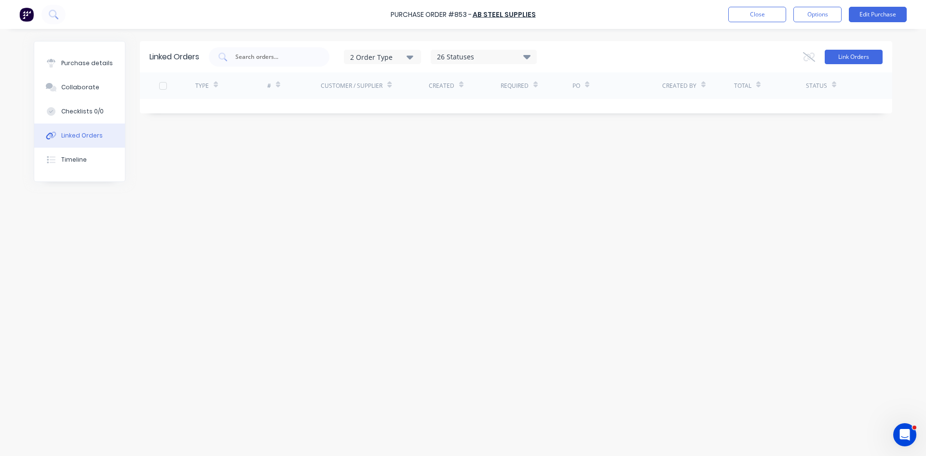
click at [853, 60] on button "Link Orders" at bounding box center [854, 57] width 58 height 14
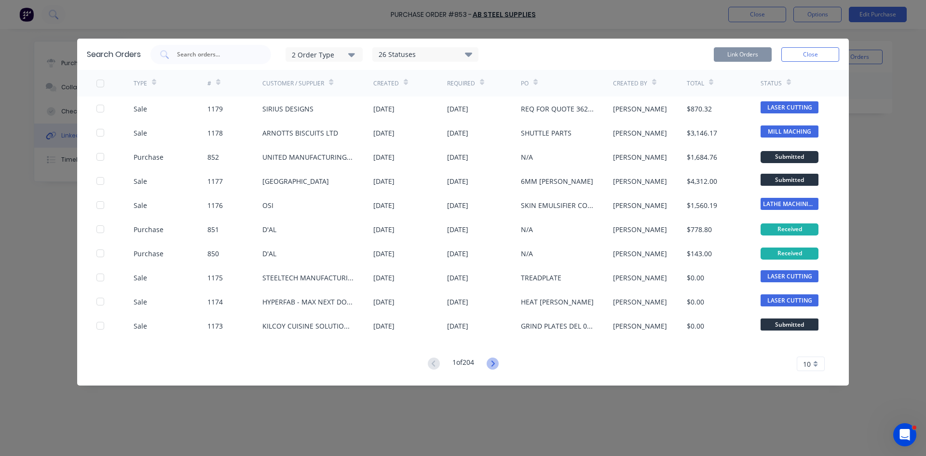
click at [497, 366] on icon at bounding box center [493, 363] width 12 height 12
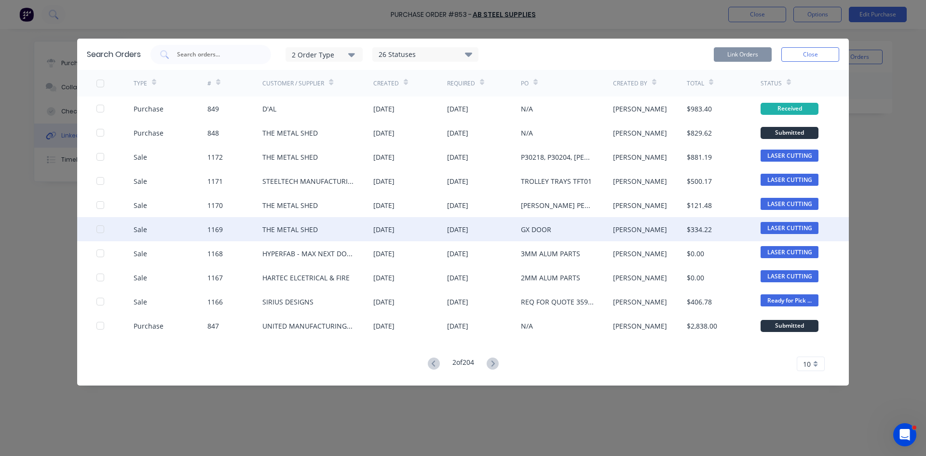
click at [102, 227] on div at bounding box center [100, 228] width 19 height 19
click at [764, 52] on button "Link Orders" at bounding box center [743, 54] width 58 height 14
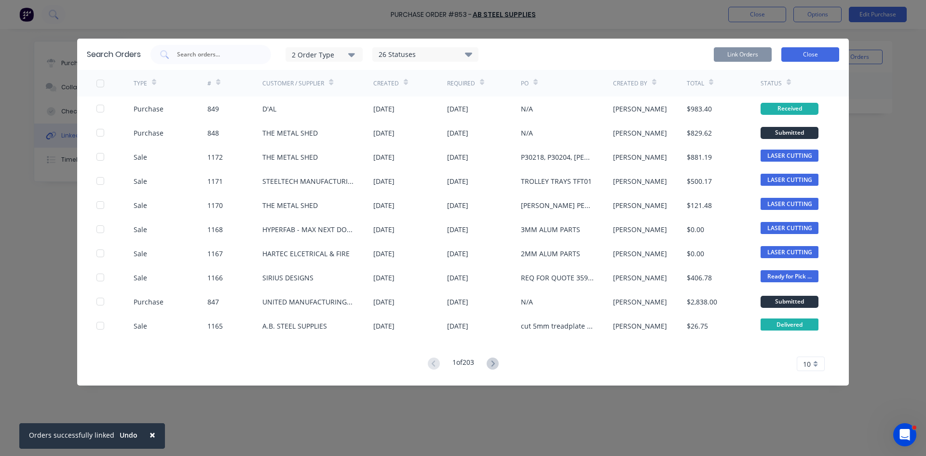
click at [798, 53] on button "Close" at bounding box center [810, 54] width 58 height 14
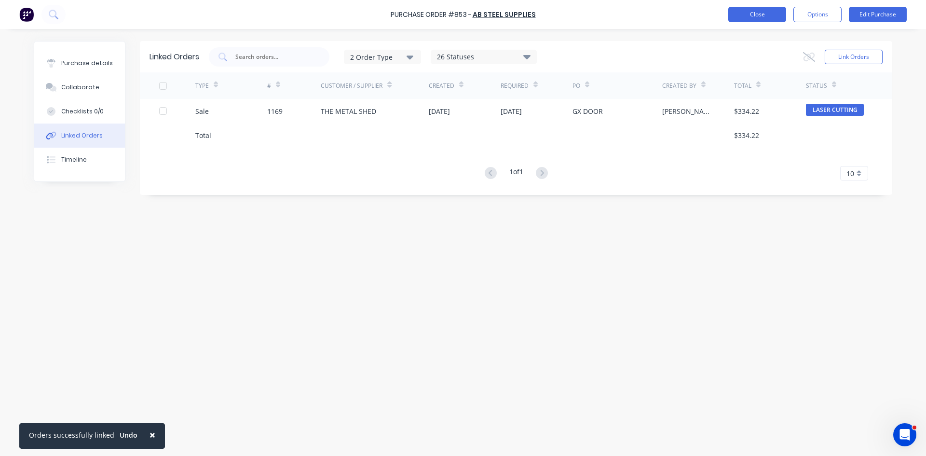
click at [760, 19] on button "Close" at bounding box center [757, 14] width 58 height 15
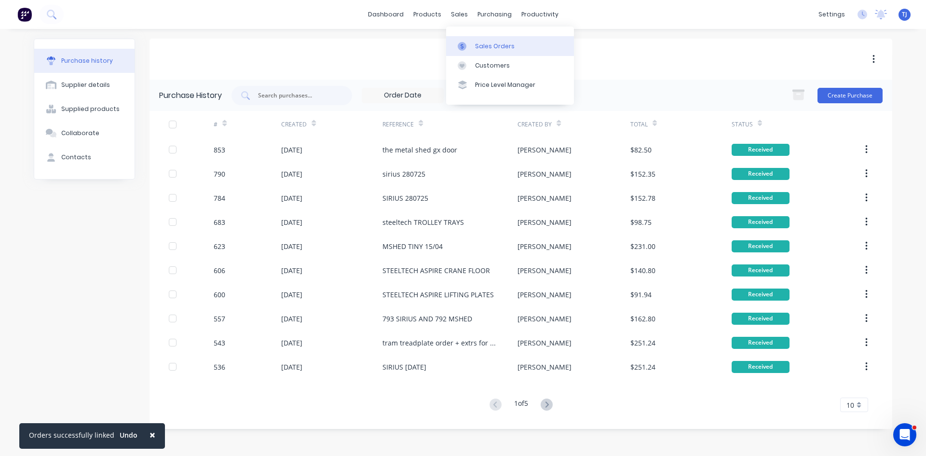
click at [487, 43] on div "Sales Orders" at bounding box center [495, 46] width 40 height 9
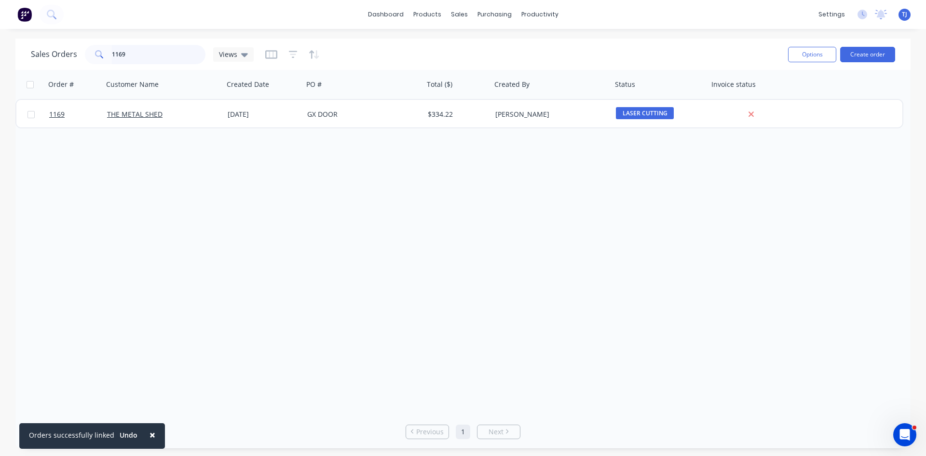
click at [148, 59] on input "1169" at bounding box center [159, 54] width 94 height 19
click at [488, 13] on div "purchasing" at bounding box center [495, 14] width 44 height 14
click at [504, 46] on div "Purchase Orders" at bounding box center [525, 46] width 51 height 9
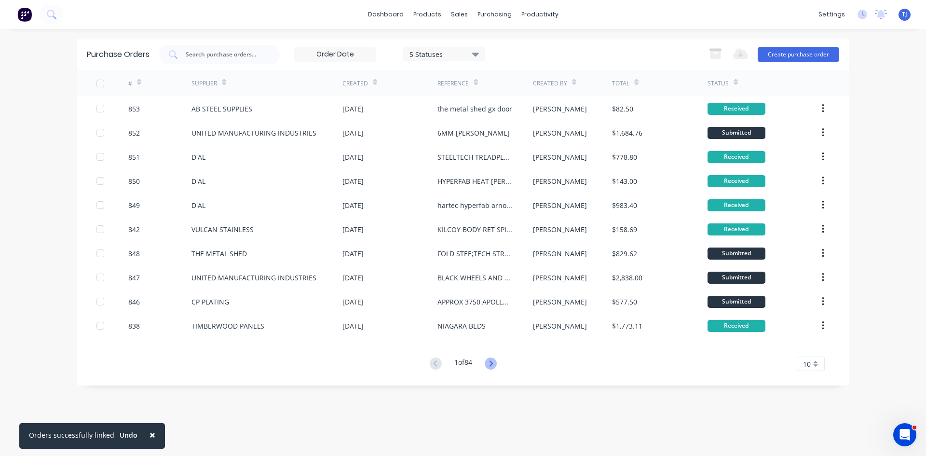
click at [491, 362] on icon at bounding box center [491, 363] width 12 height 12
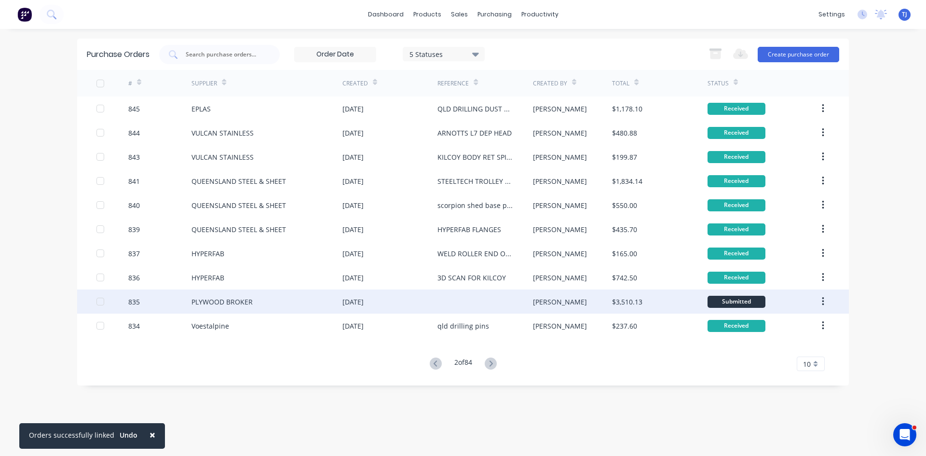
click at [264, 301] on div "PLYWOOD BROKER" at bounding box center [266, 301] width 151 height 24
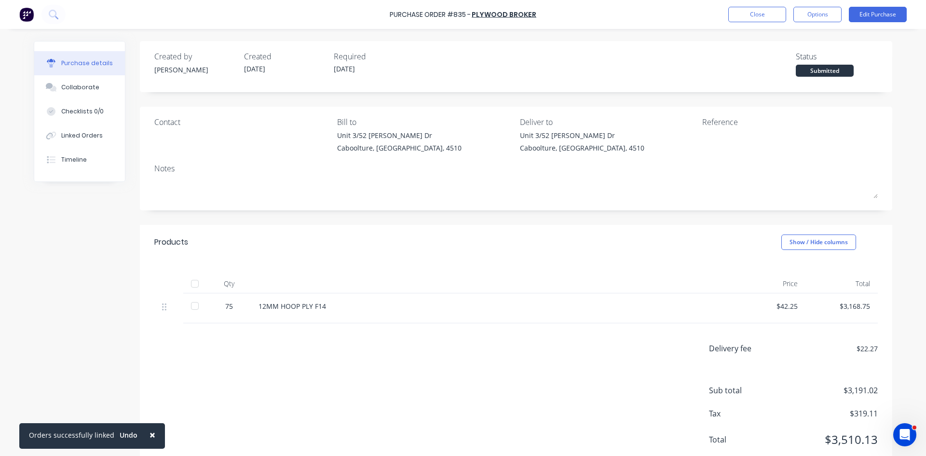
click at [195, 281] on div at bounding box center [194, 283] width 19 height 19
click at [769, 18] on button "Close" at bounding box center [757, 14] width 58 height 15
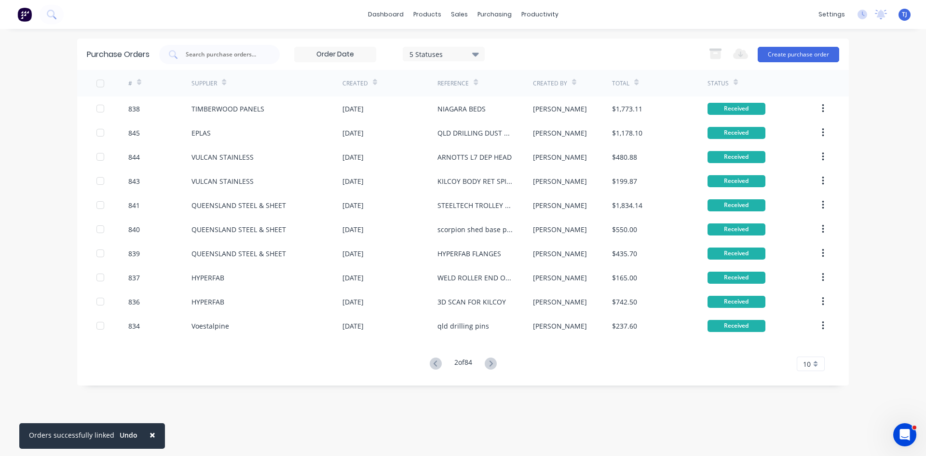
click at [769, 18] on div "dashboard products sales purchasing productivity dashboard products Product Cat…" at bounding box center [463, 14] width 926 height 29
click at [233, 48] on div at bounding box center [219, 54] width 121 height 19
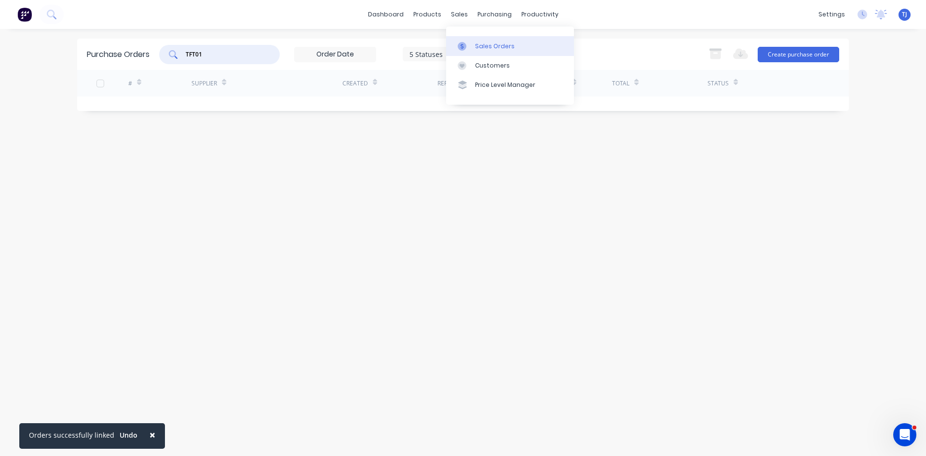
type input "TFT01"
click at [482, 48] on div "Sales Orders" at bounding box center [495, 46] width 40 height 9
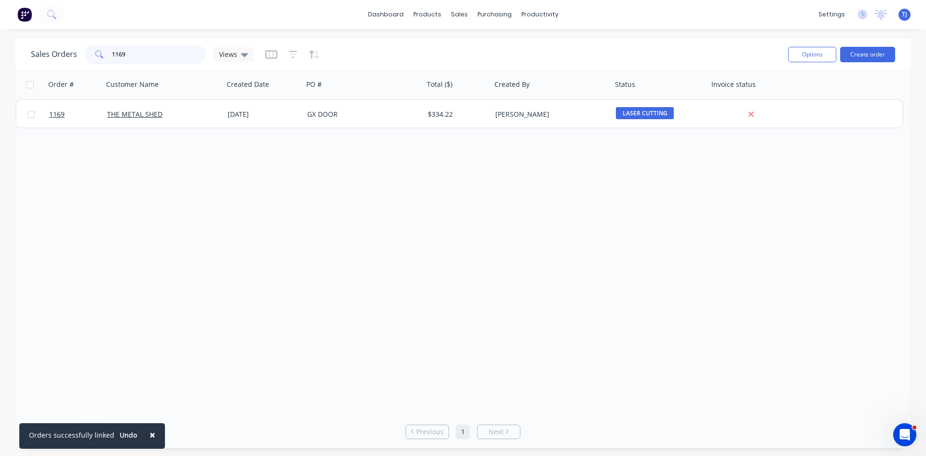
click at [129, 56] on input "1169" at bounding box center [159, 54] width 94 height 19
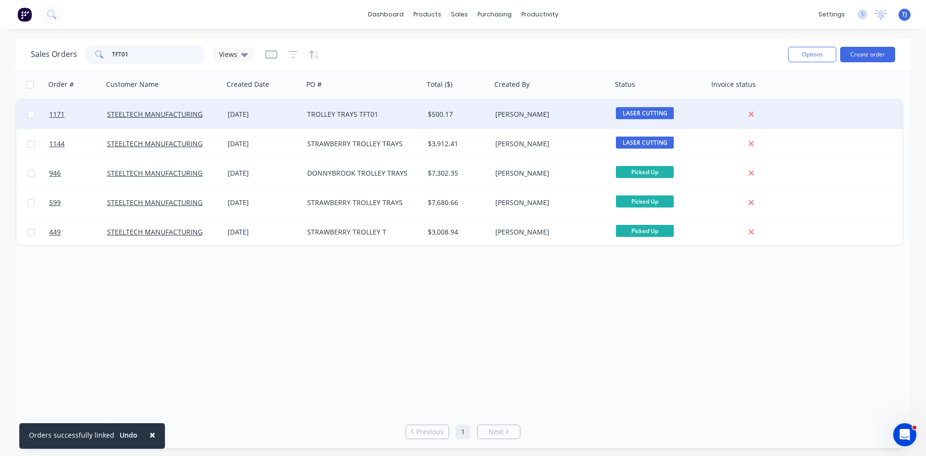
type input "TFT01"
click at [354, 118] on div "TROLLEY TRAYS TFT01" at bounding box center [360, 114] width 107 height 10
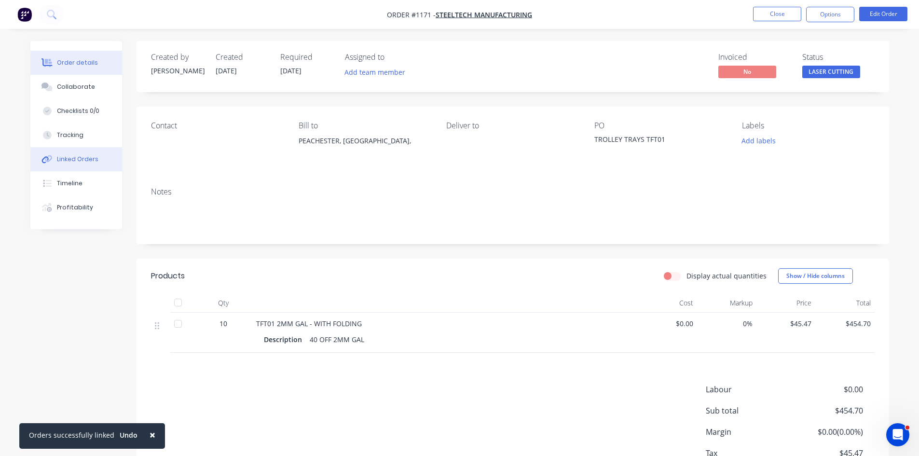
click at [76, 158] on div "Linked Orders" at bounding box center [77, 159] width 41 height 9
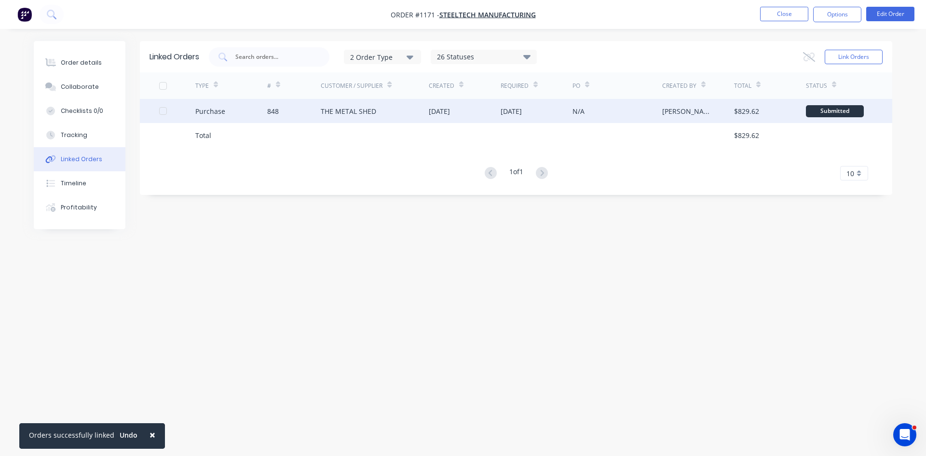
click at [359, 113] on div "THE METAL SHED" at bounding box center [348, 111] width 55 height 10
